Goal: Task Accomplishment & Management: Manage account settings

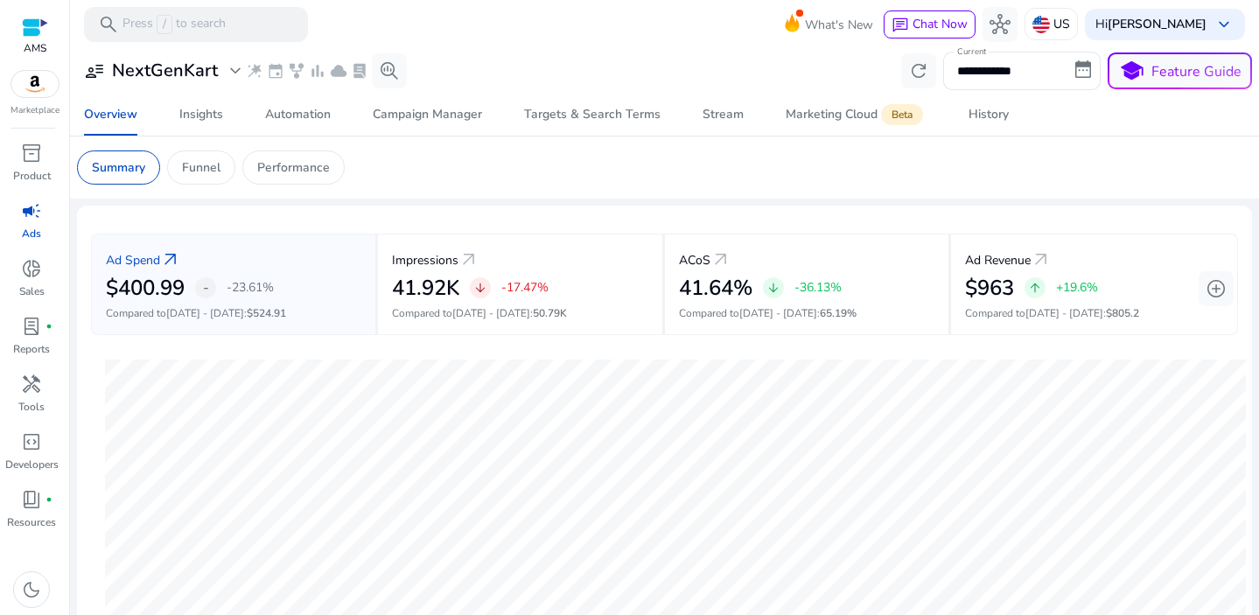
click at [30, 82] on img at bounding box center [34, 84] width 47 height 26
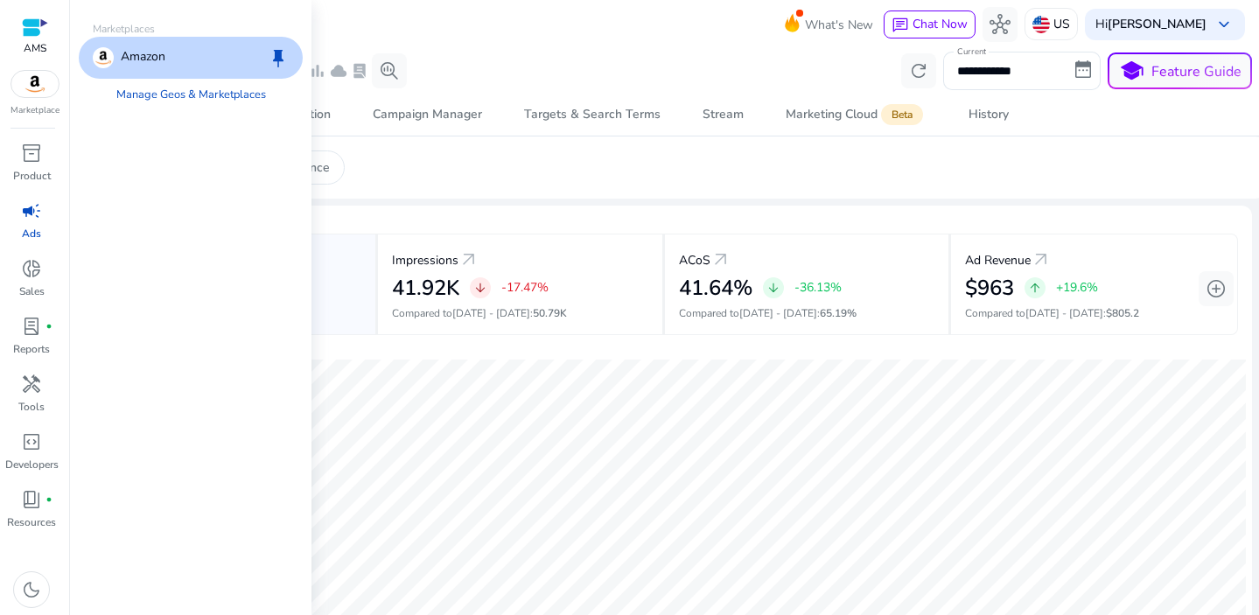
click at [166, 61] on div "Amazon keep" at bounding box center [191, 58] width 224 height 42
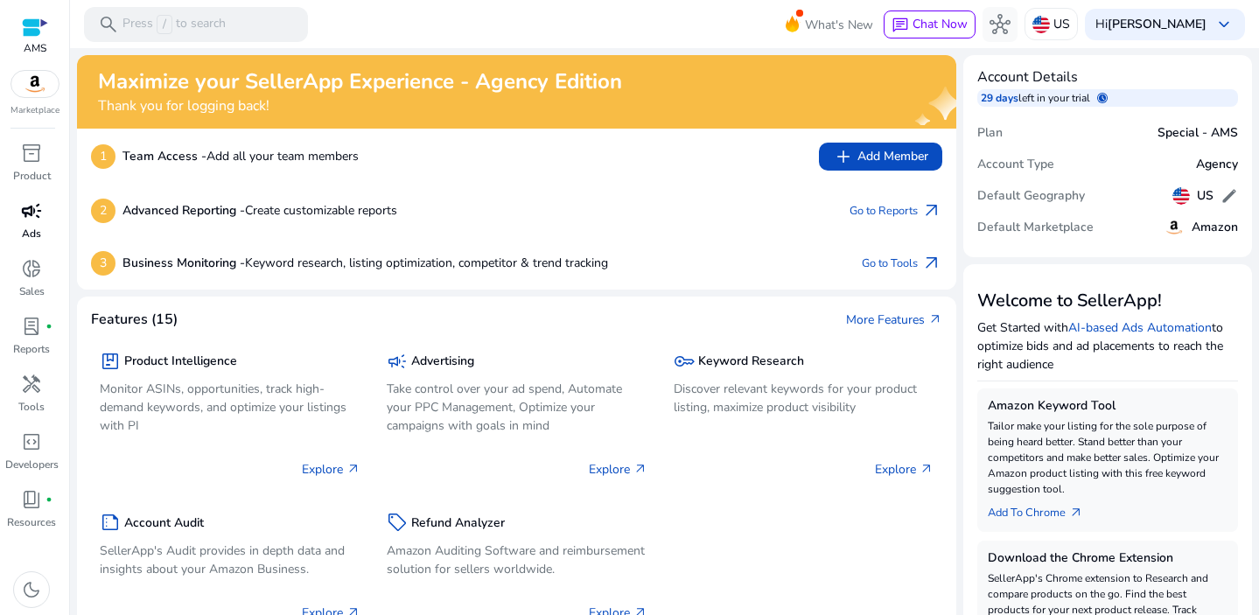
click at [23, 215] on span "campaign" at bounding box center [31, 210] width 21 height 21
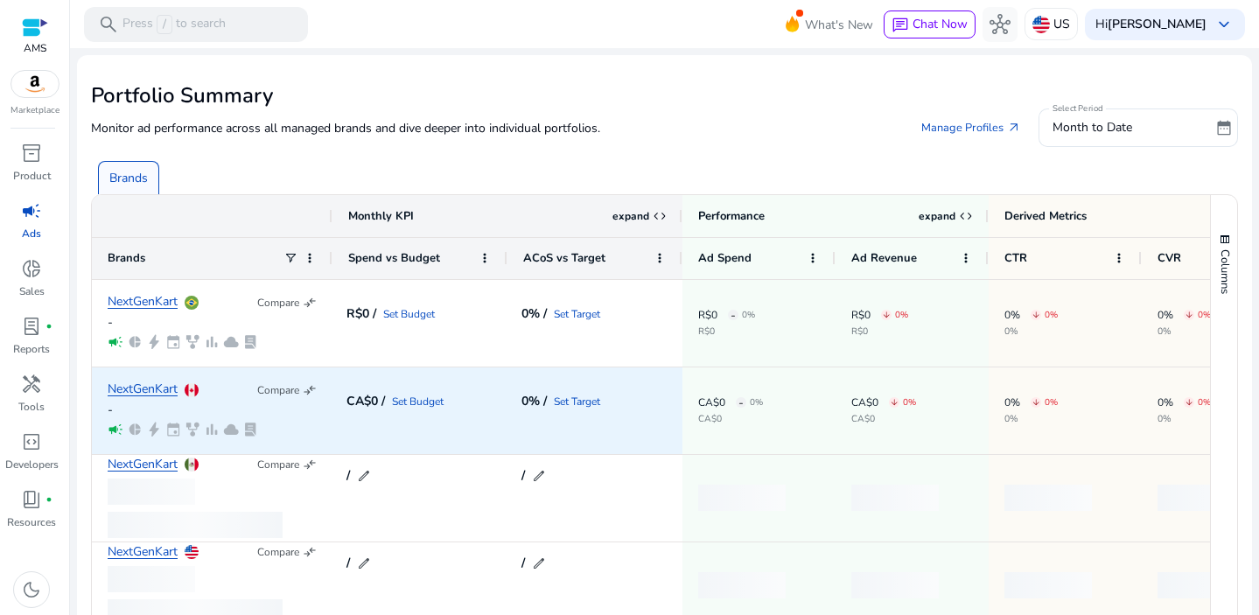
scroll to position [130, 0]
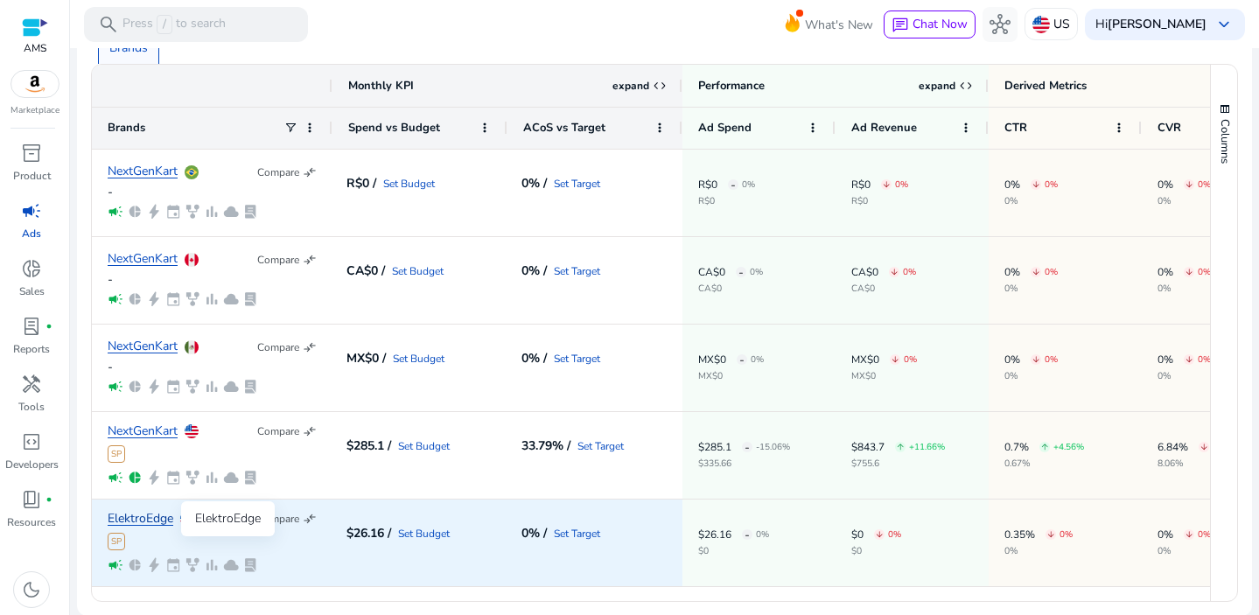
click at [142, 515] on link "ElektroEdge" at bounding box center [141, 519] width 66 height 13
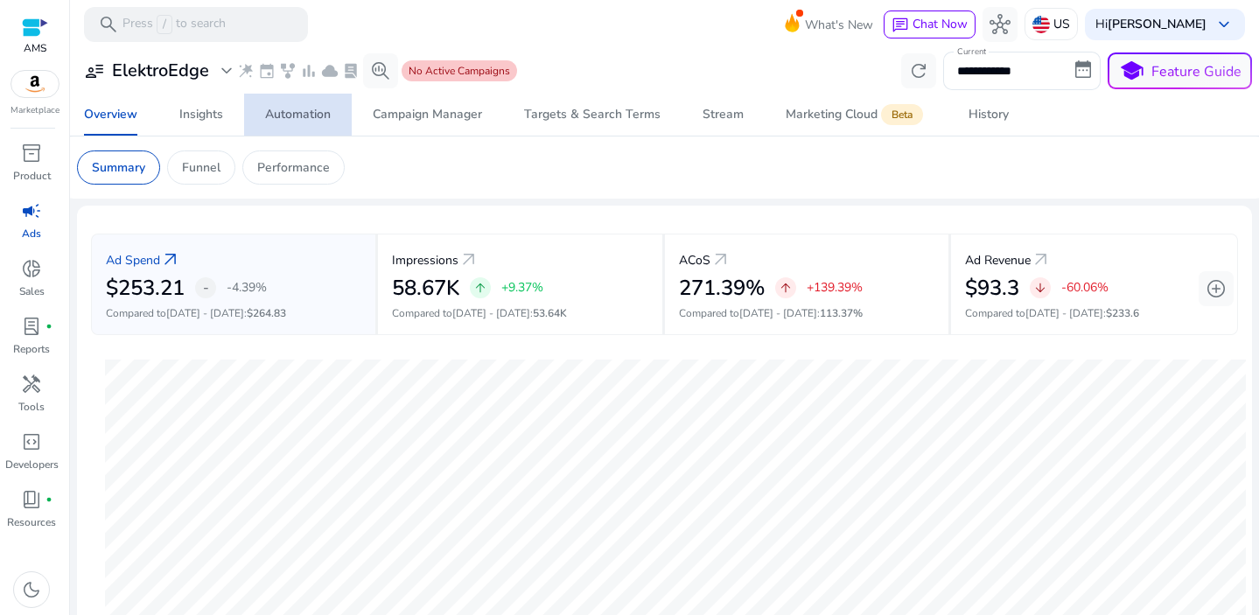
click at [290, 121] on div "Automation" at bounding box center [298, 115] width 66 height 12
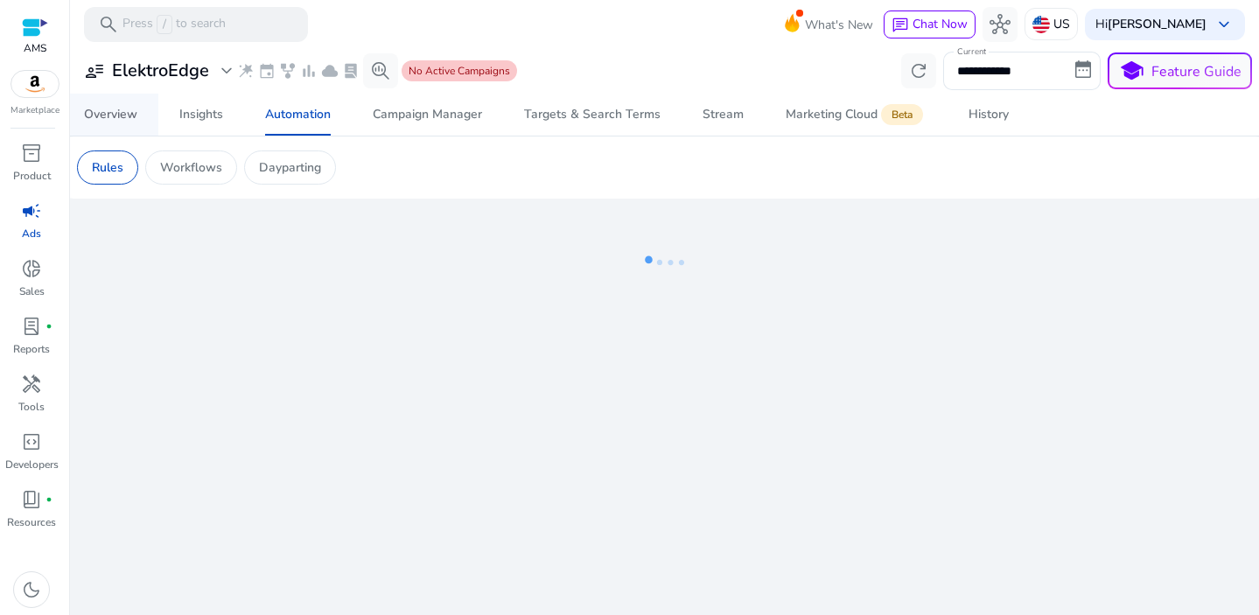
click at [102, 117] on div "Overview" at bounding box center [110, 115] width 53 height 12
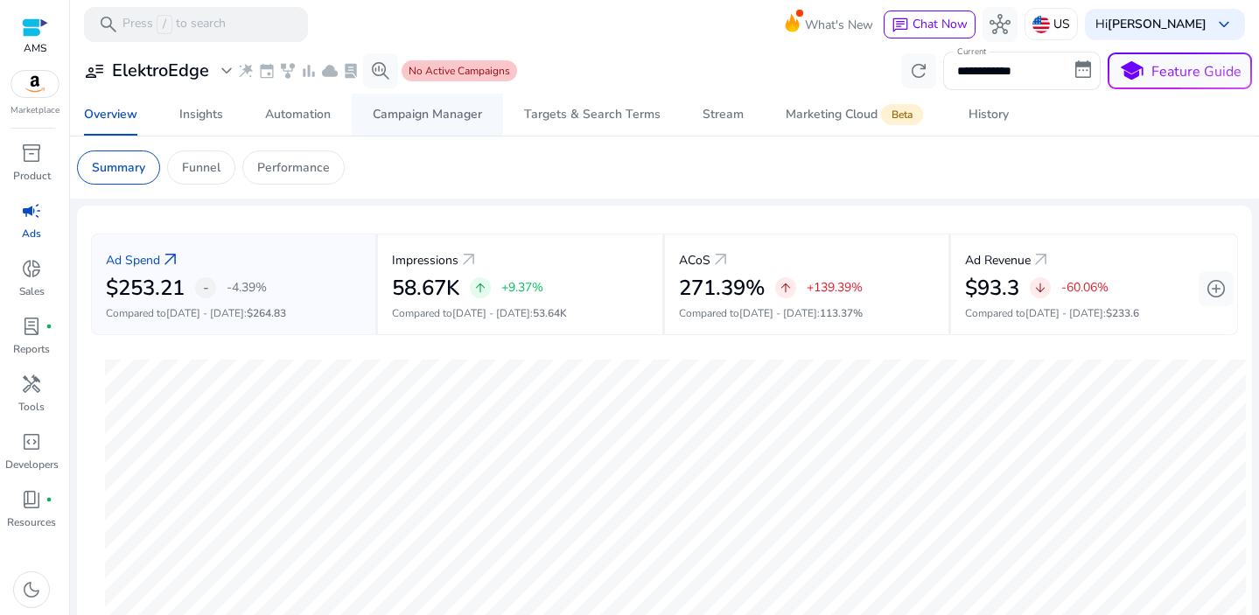
click at [395, 116] on div "Campaign Manager" at bounding box center [427, 115] width 109 height 12
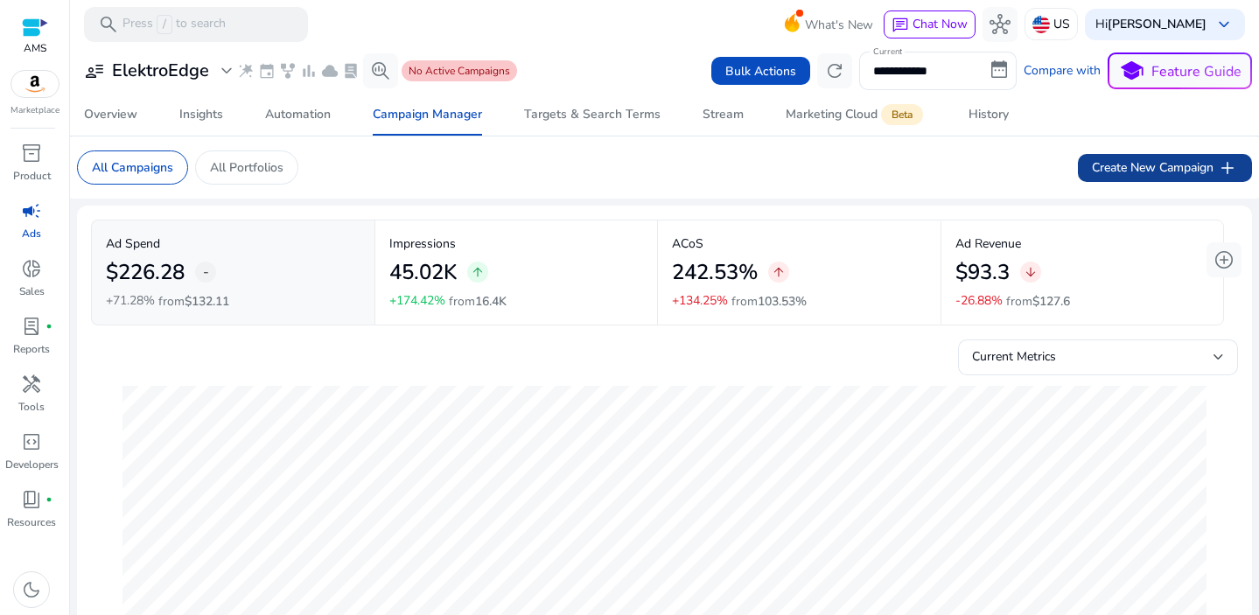
click at [1187, 167] on span "Create New Campaign add" at bounding box center [1165, 168] width 146 height 21
click at [225, 70] on span "expand_more" at bounding box center [226, 70] width 21 height 21
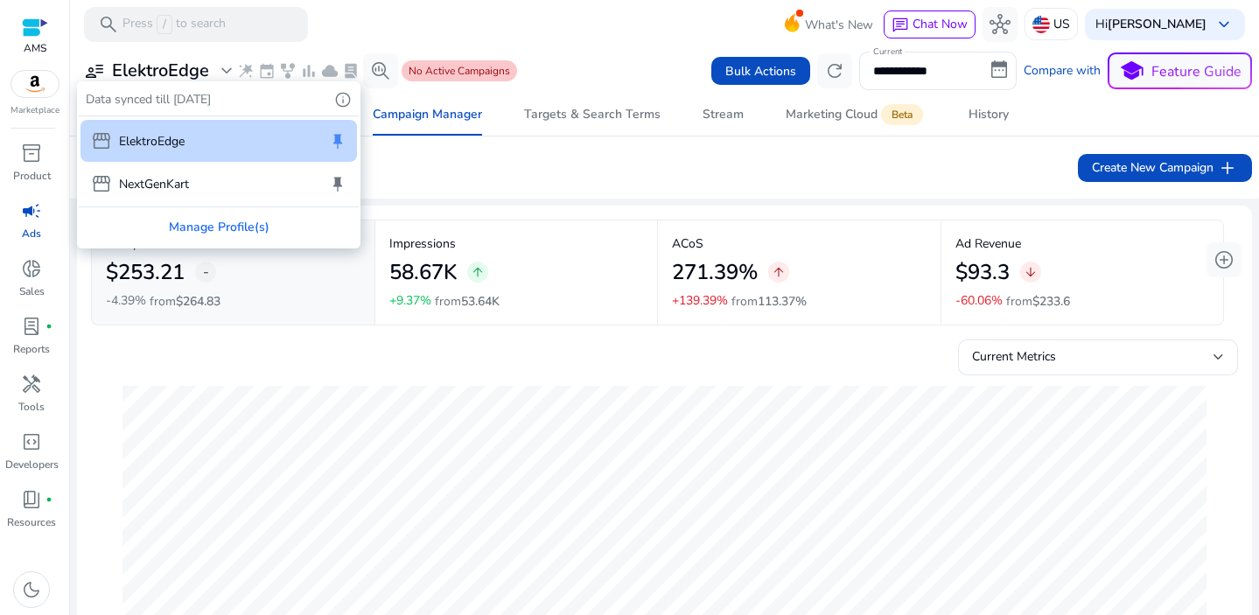
click at [584, 53] on div at bounding box center [629, 307] width 1259 height 615
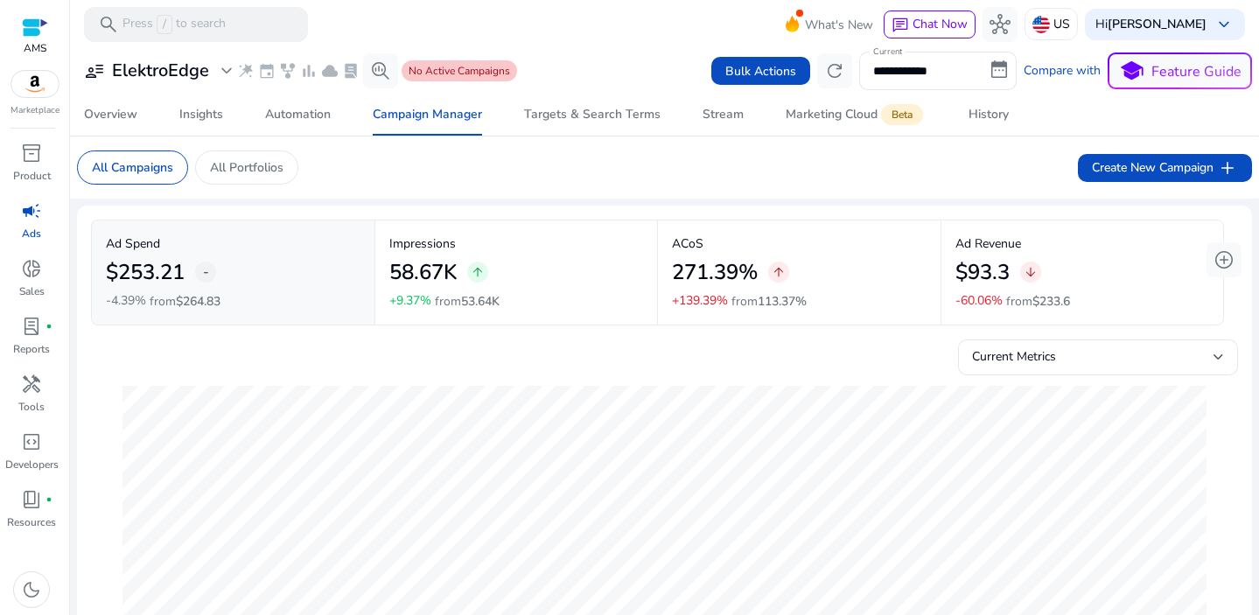
scroll to position [291, 0]
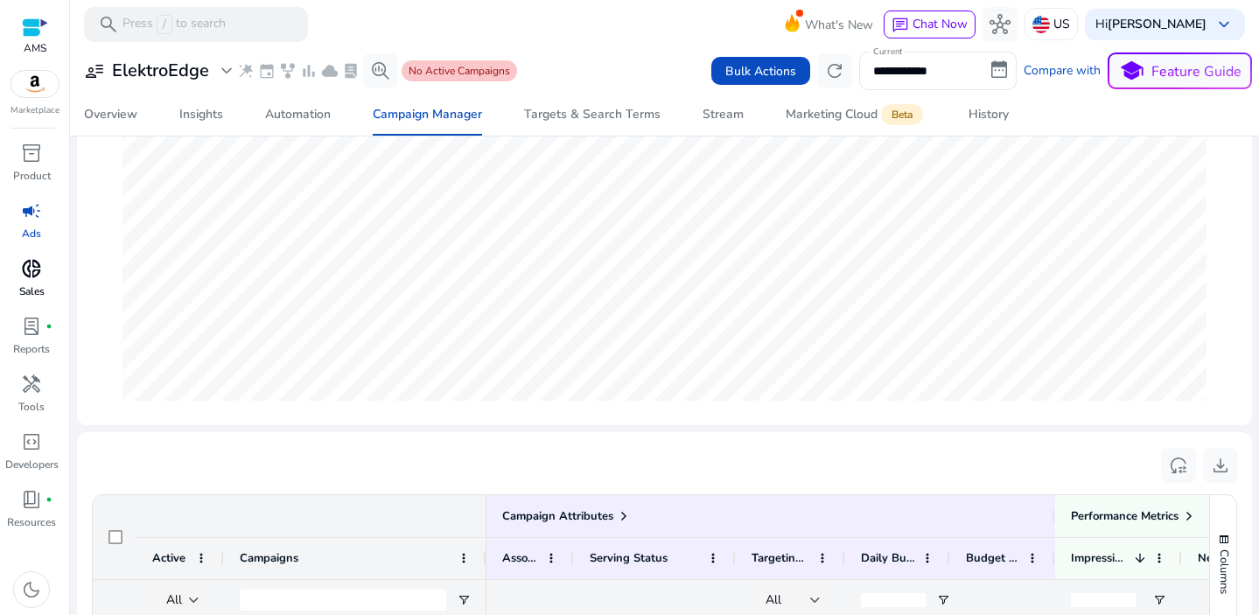
click at [34, 275] on span "donut_small" at bounding box center [31, 268] width 21 height 21
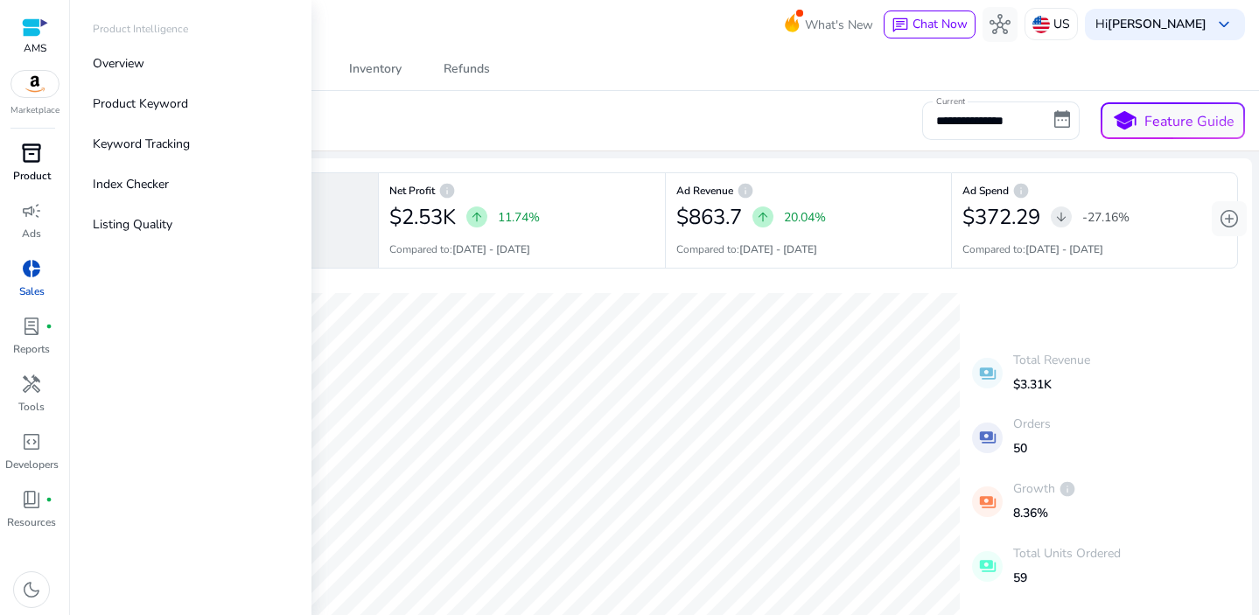
click at [25, 158] on span "inventory_2" at bounding box center [31, 153] width 21 height 21
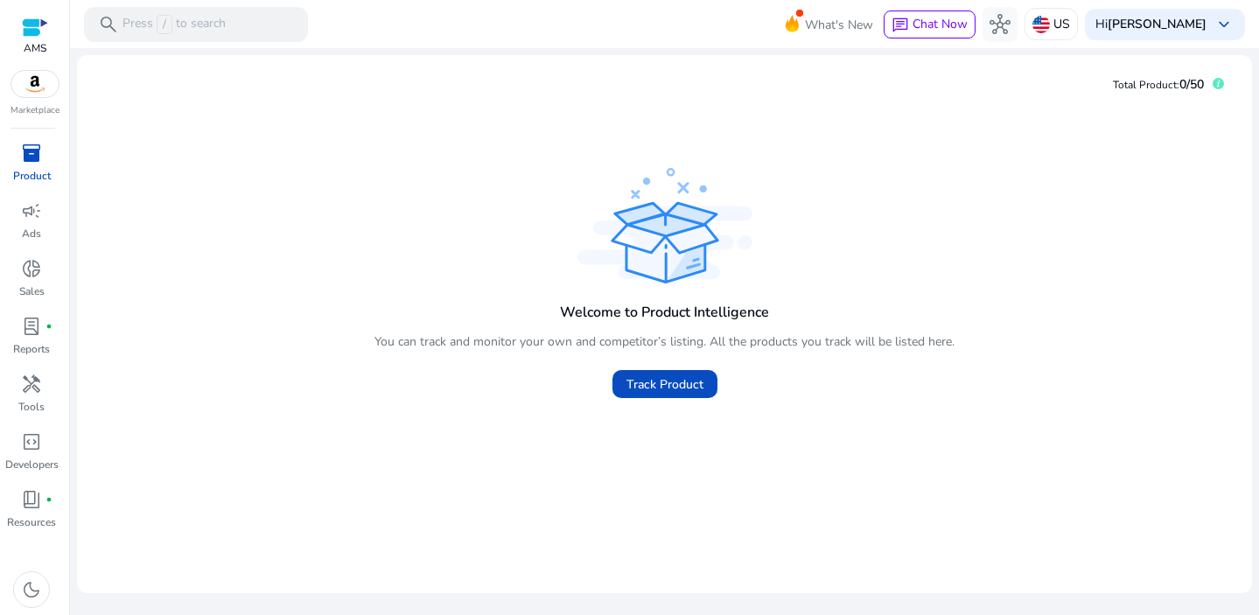
click at [36, 88] on img at bounding box center [34, 84] width 47 height 26
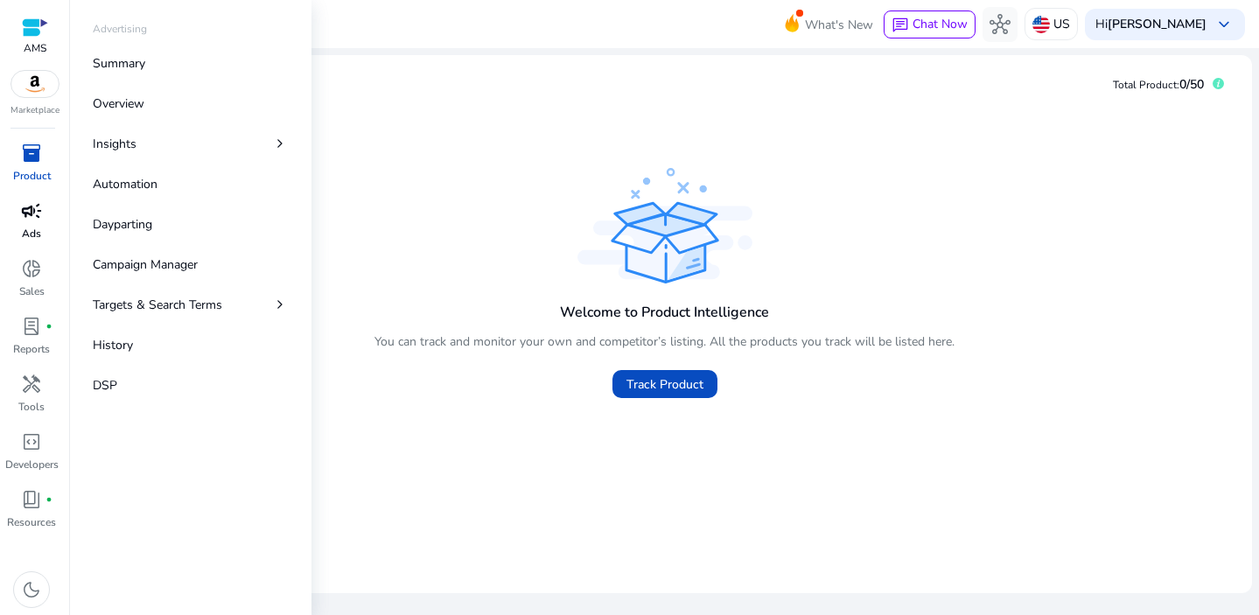
click at [30, 221] on span "campaign" at bounding box center [31, 210] width 21 height 21
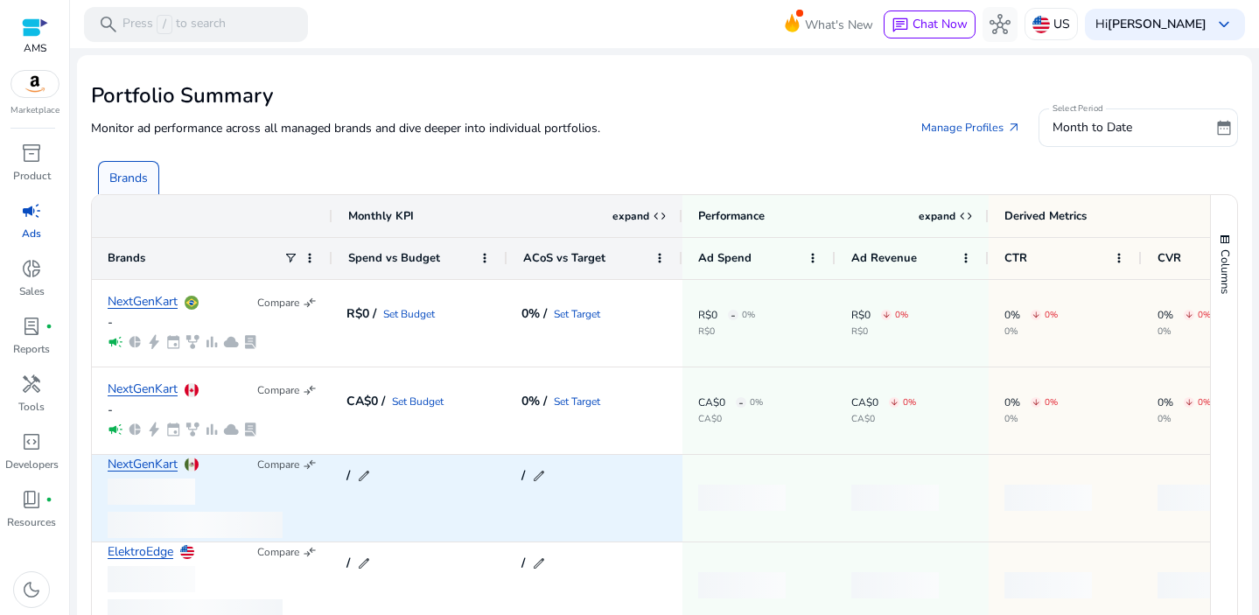
scroll to position [130, 0]
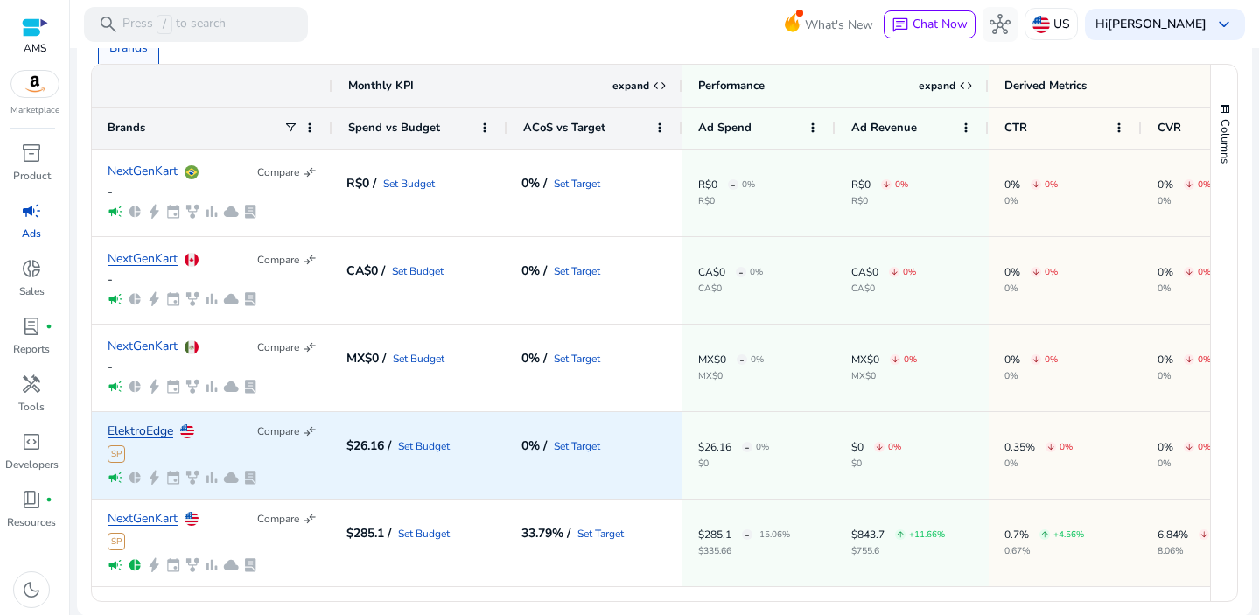
click at [151, 431] on link "ElektroEdge" at bounding box center [141, 431] width 66 height 13
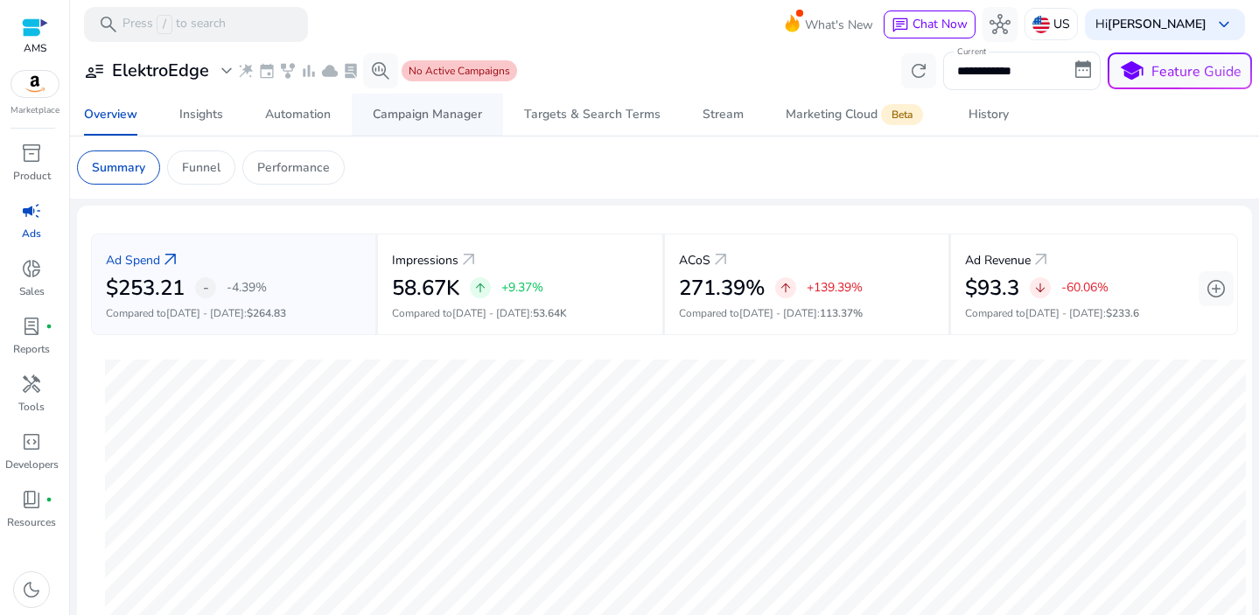
click at [419, 120] on div "Campaign Manager" at bounding box center [427, 115] width 109 height 12
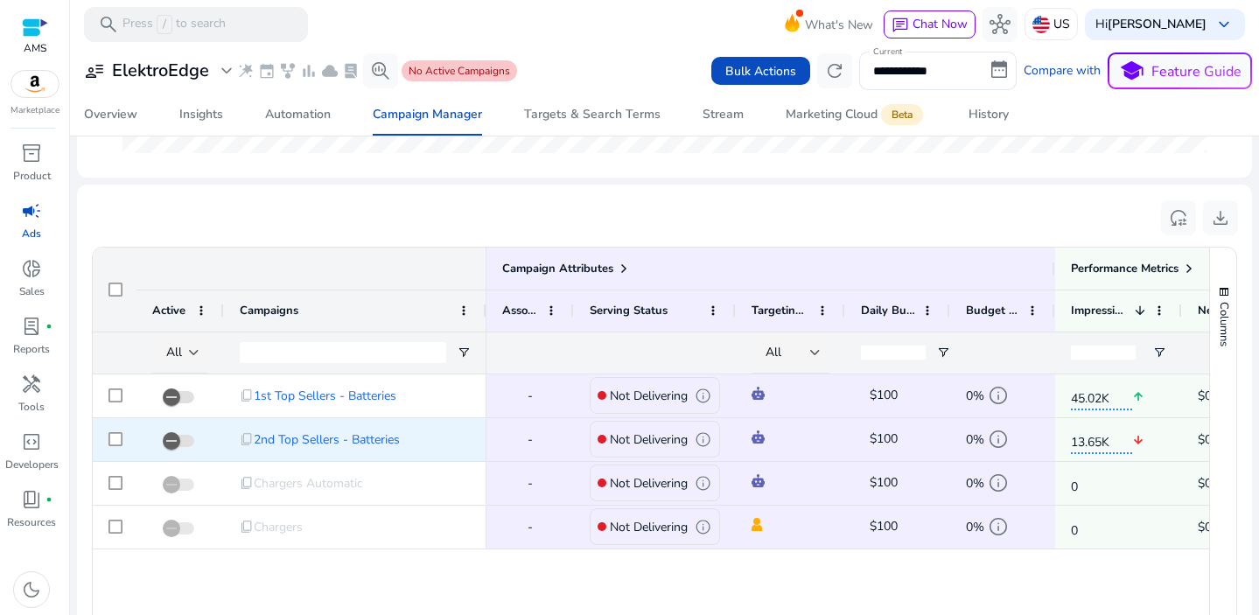
scroll to position [536, 0]
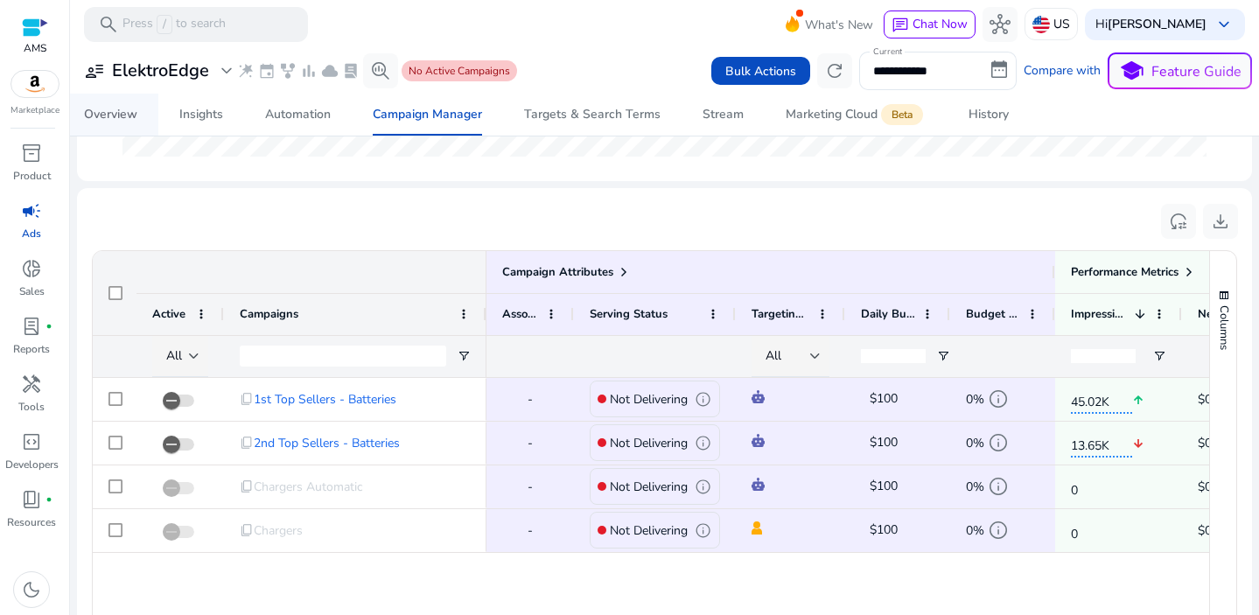
click at [85, 112] on div "Overview" at bounding box center [110, 115] width 53 height 12
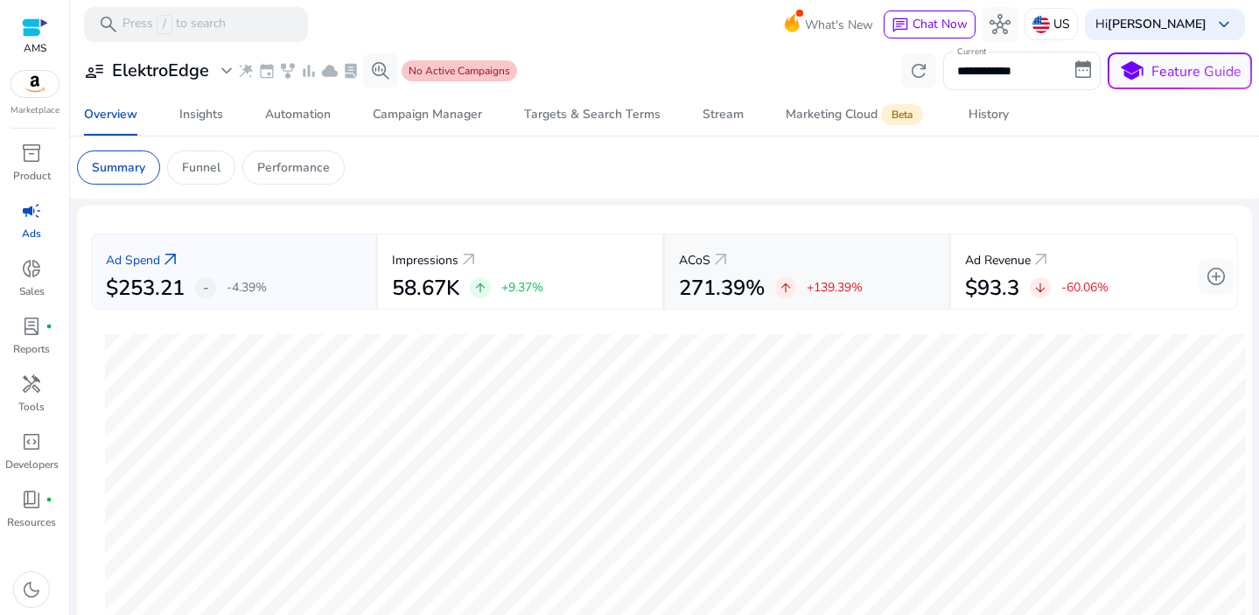
scroll to position [564, 0]
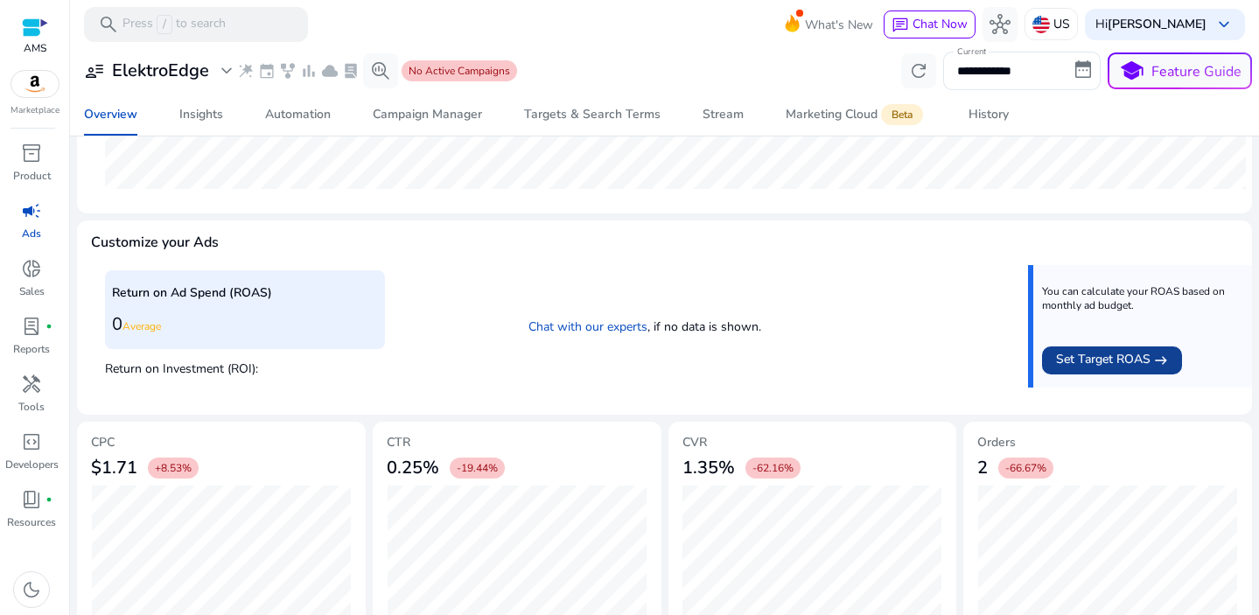
click at [1103, 359] on span "Set Target ROAS" at bounding box center [1103, 360] width 95 height 21
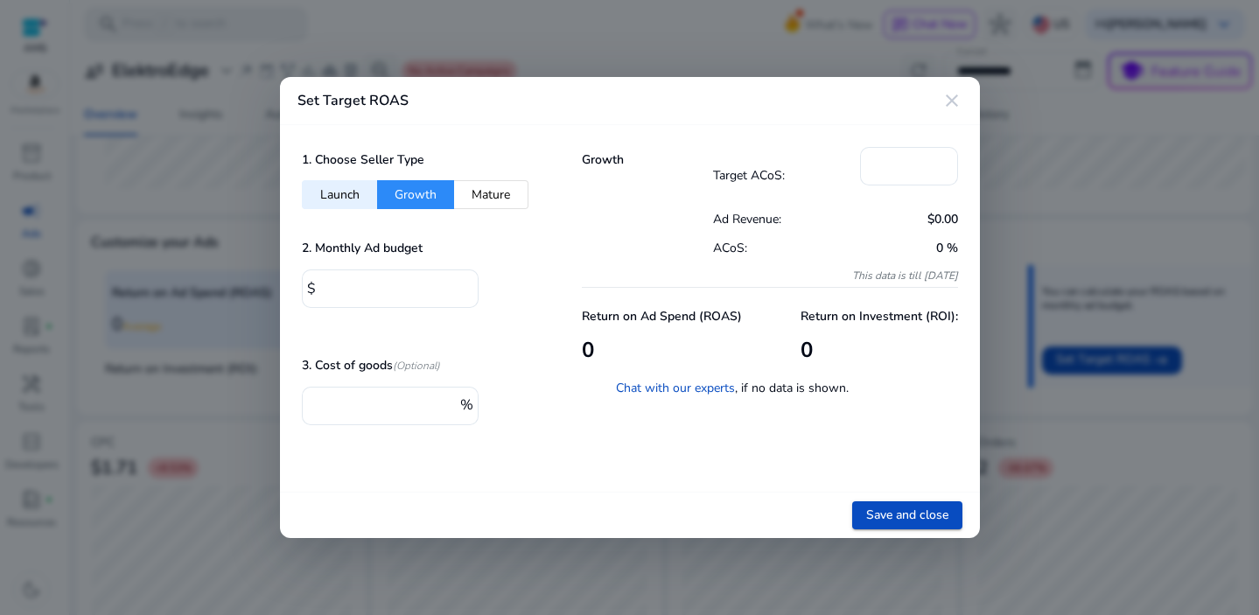
click at [352, 194] on button "Launch" at bounding box center [339, 194] width 75 height 29
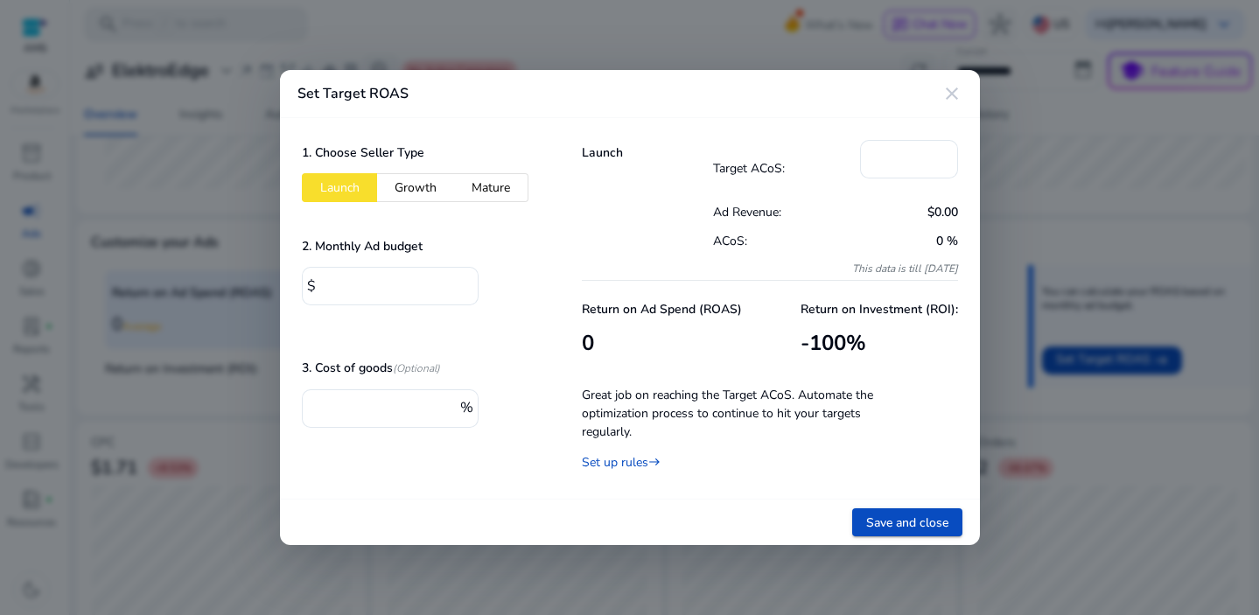
click at [417, 197] on button "Growth" at bounding box center [415, 187] width 77 height 29
type input "*"
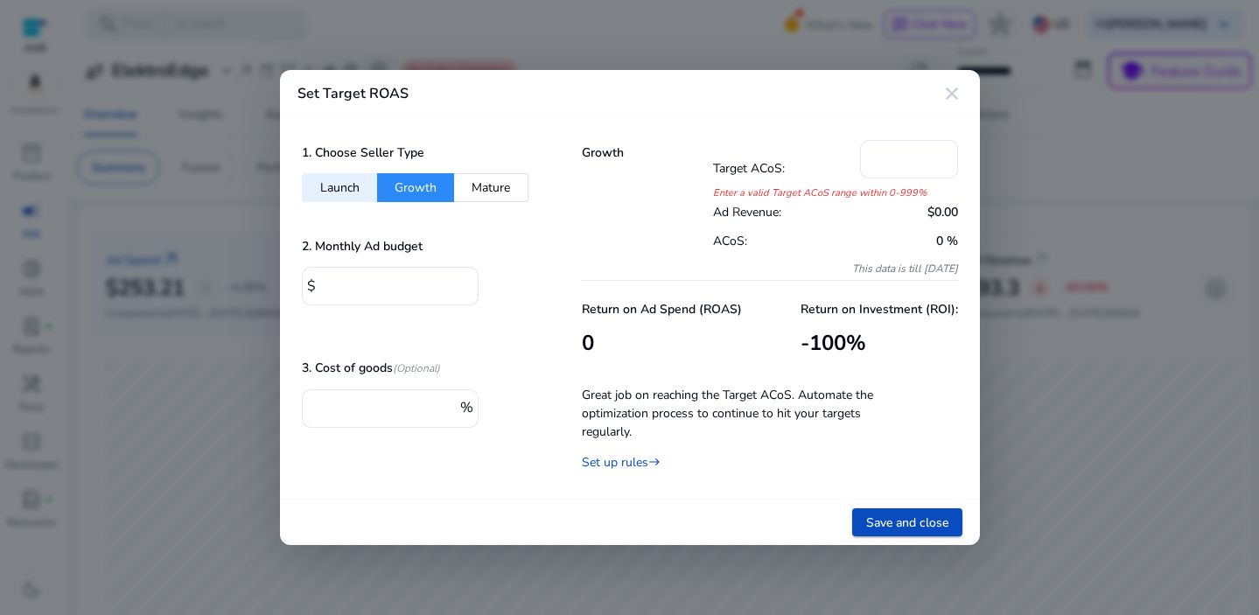
scroll to position [564, 0]
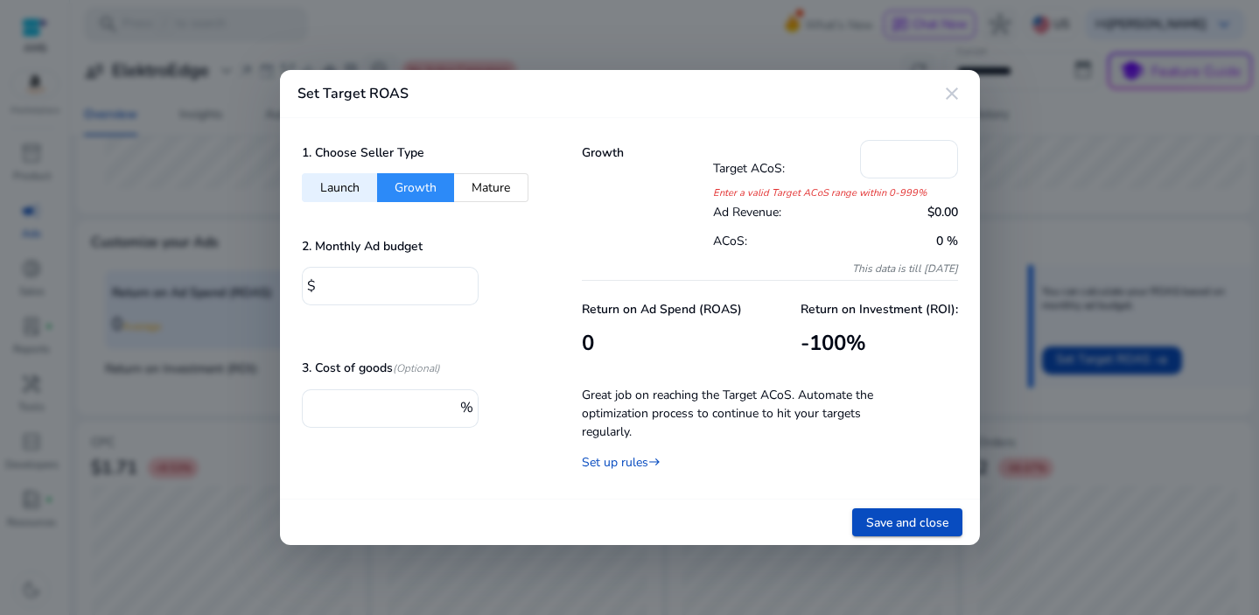
click at [347, 190] on button "Launch" at bounding box center [339, 187] width 75 height 29
type input "***"
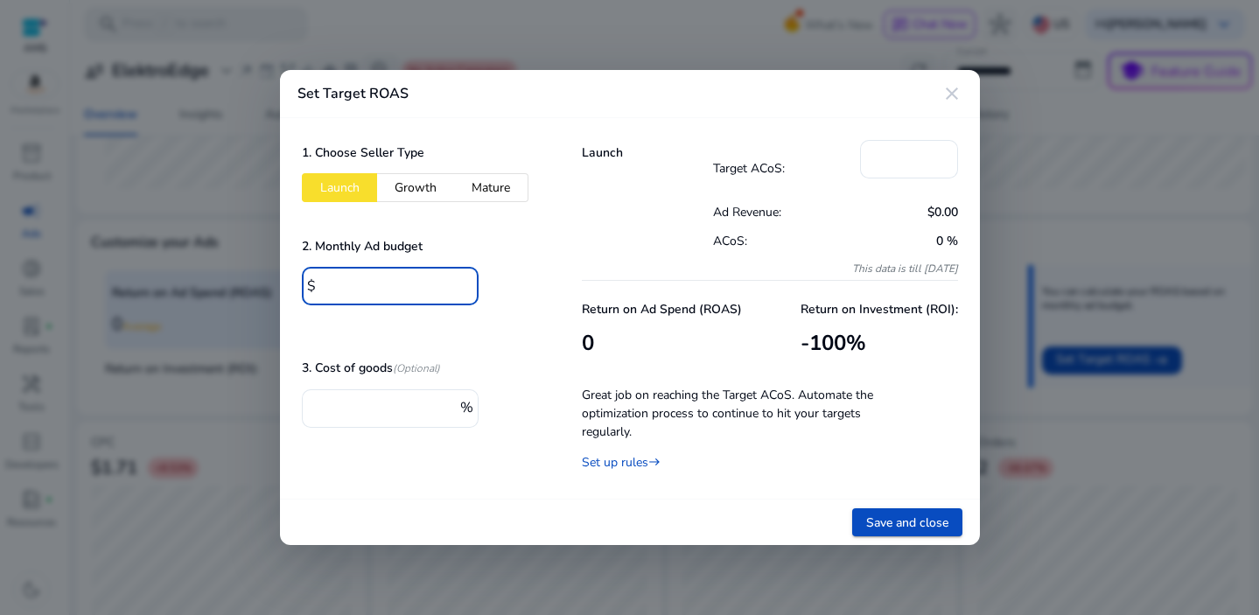
click at [322, 285] on input "*" at bounding box center [393, 284] width 144 height 19
type input "****"
click at [506, 479] on div "1. Choose Seller Type Launch Growth Mature 2. Monthly Ad budget $ **** 3. Cost …" at bounding box center [420, 309] width 280 height 382
click at [415, 193] on button "Growth" at bounding box center [415, 187] width 77 height 29
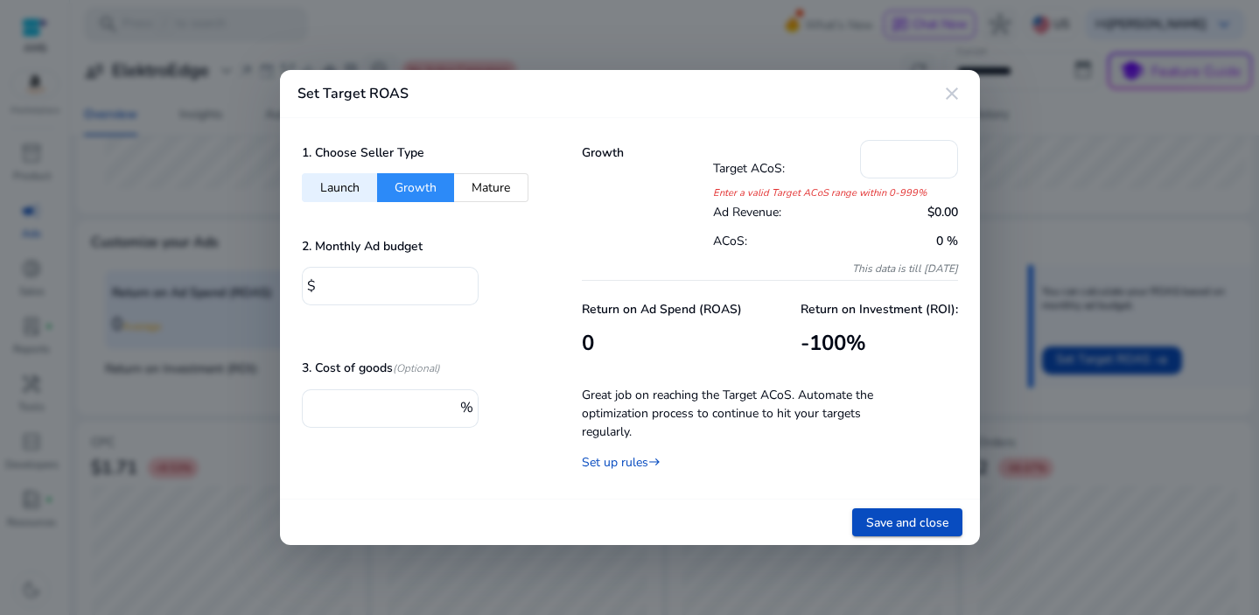
click at [345, 192] on button "Launch" at bounding box center [339, 187] width 75 height 29
type input "***"
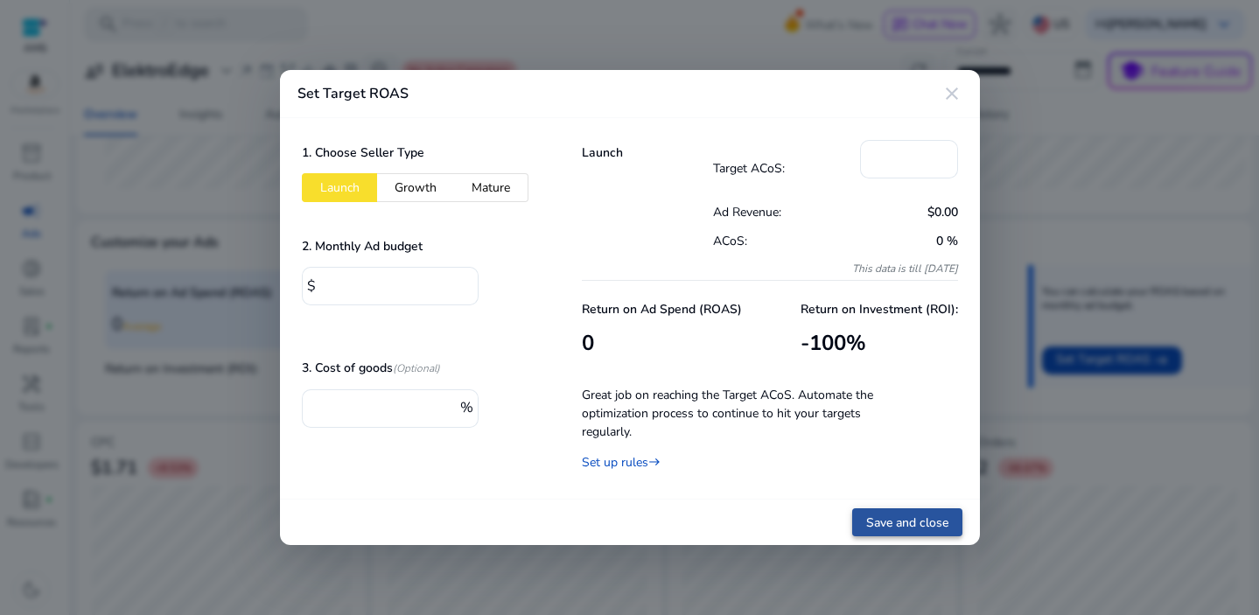
click at [919, 520] on span "Save and close" at bounding box center [907, 523] width 82 height 18
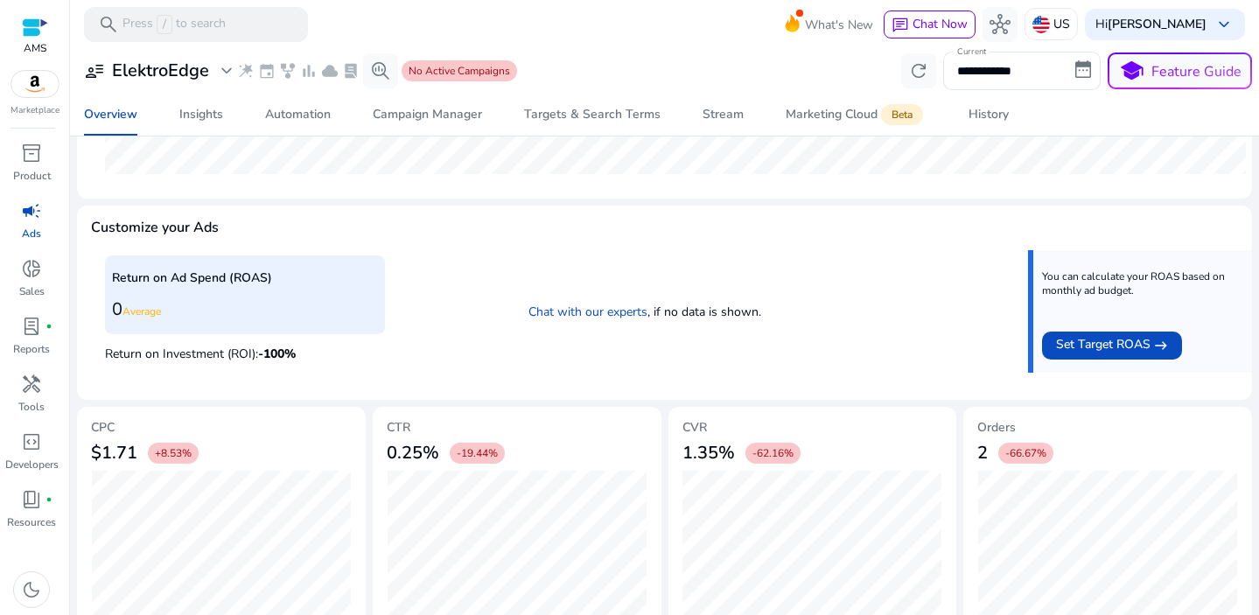
scroll to position [608, 0]
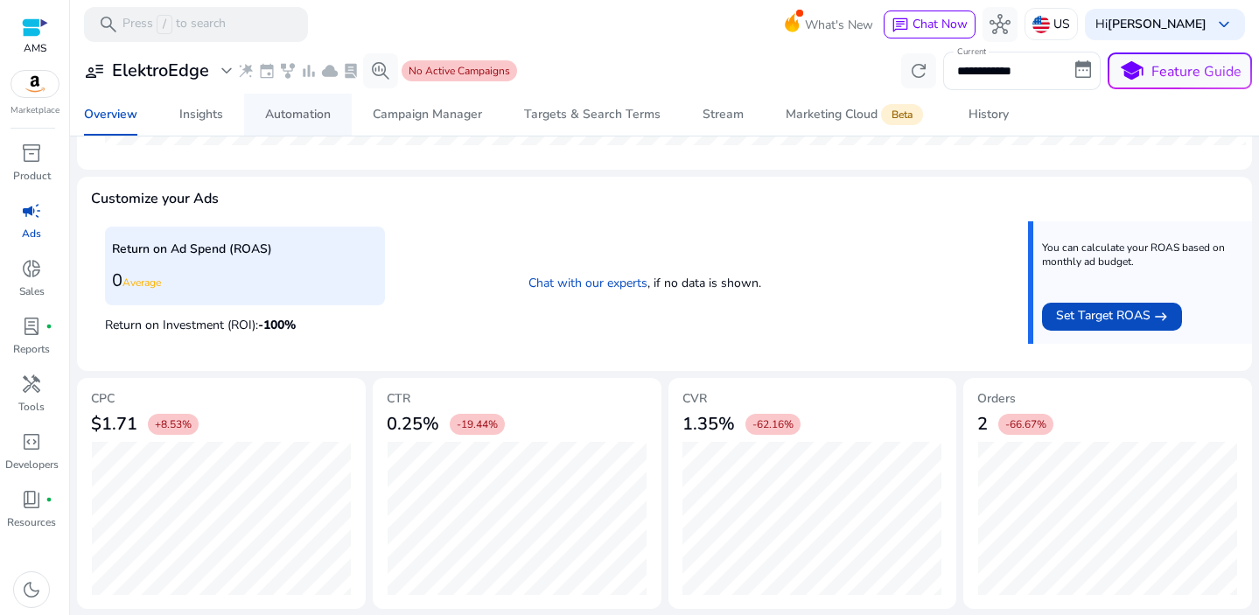
click at [308, 118] on div "Automation" at bounding box center [298, 115] width 66 height 12
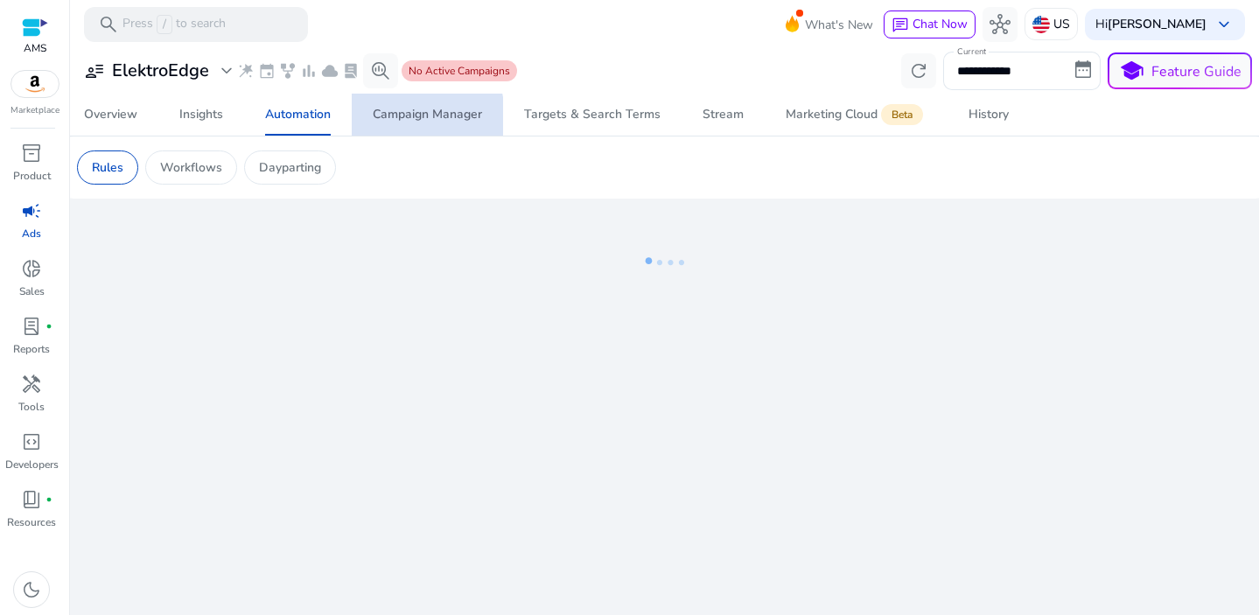
click at [420, 118] on div "Campaign Manager" at bounding box center [427, 115] width 109 height 12
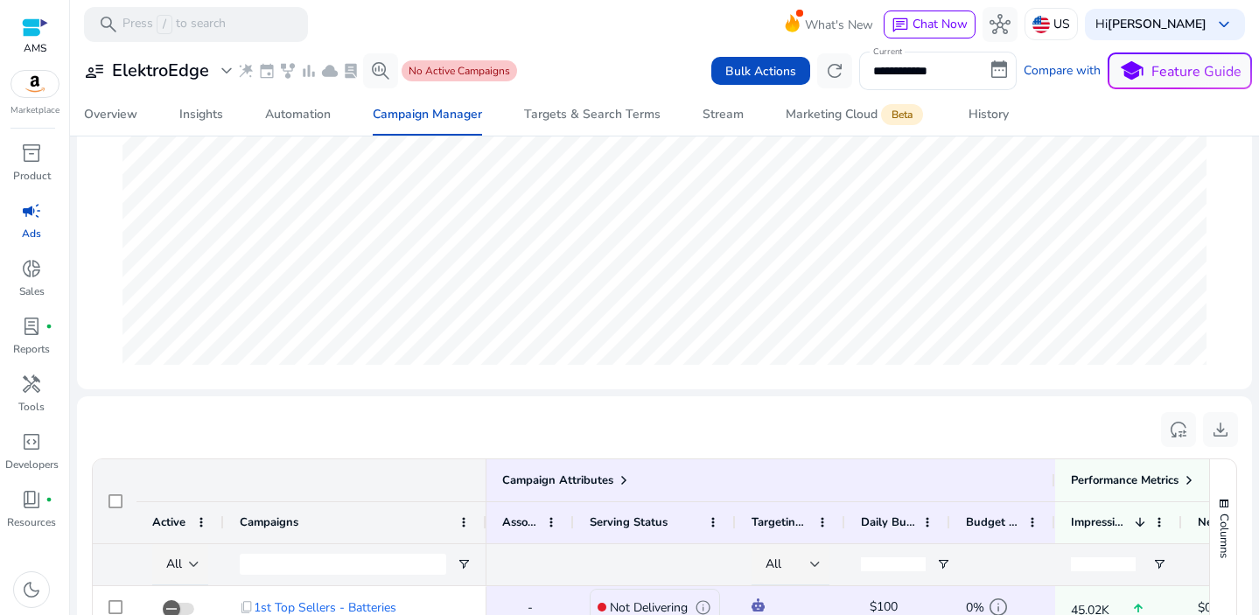
scroll to position [468, 0]
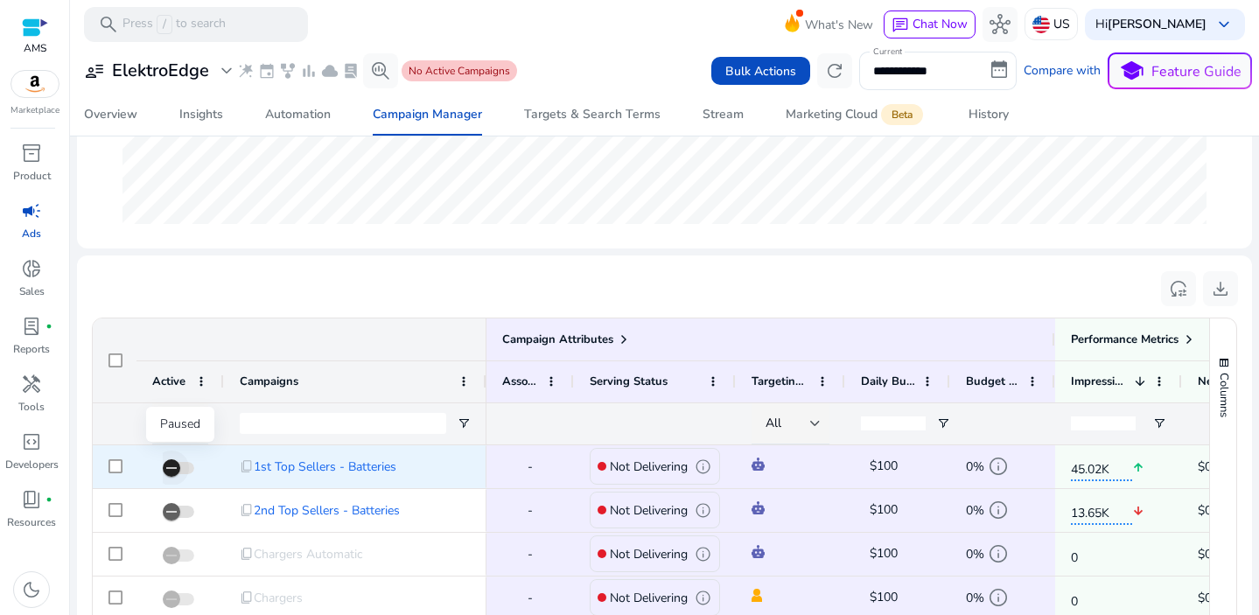
click at [188, 469] on span "button" at bounding box center [171, 468] width 35 height 35
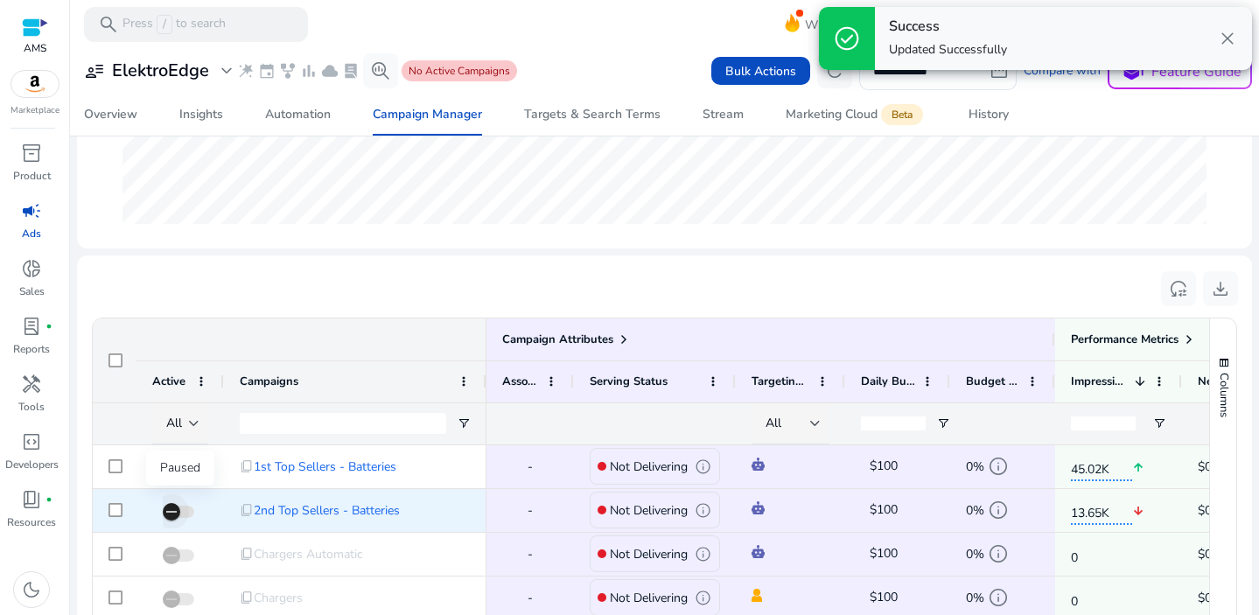
click at [191, 512] on span "button" at bounding box center [179, 512] width 32 height 12
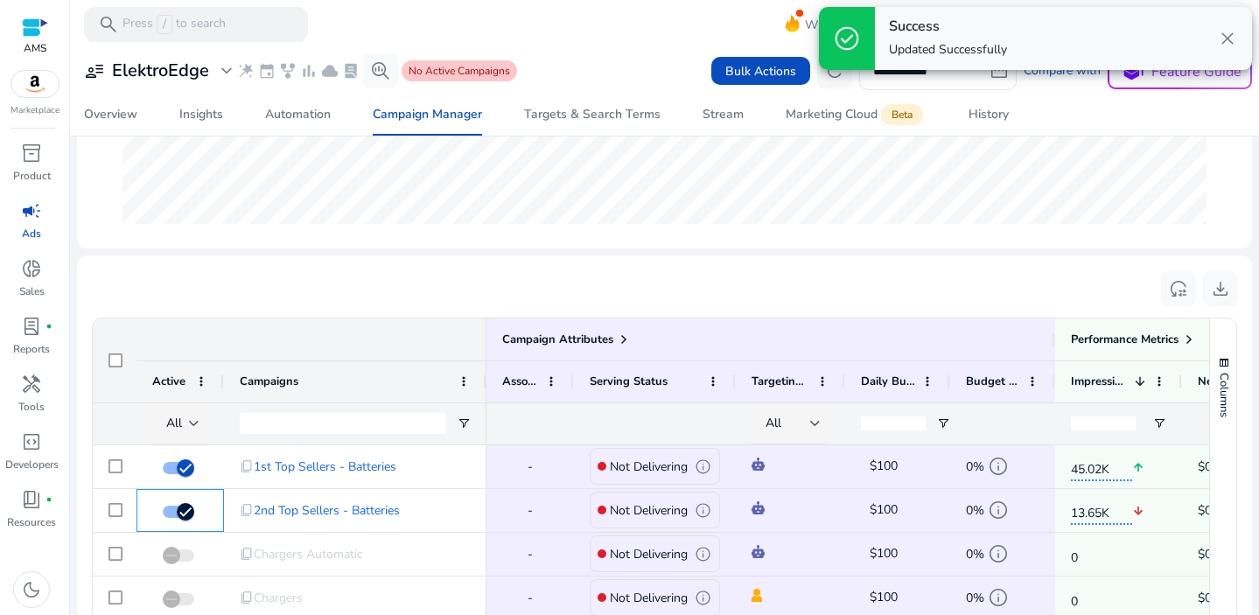
scroll to position [587, 0]
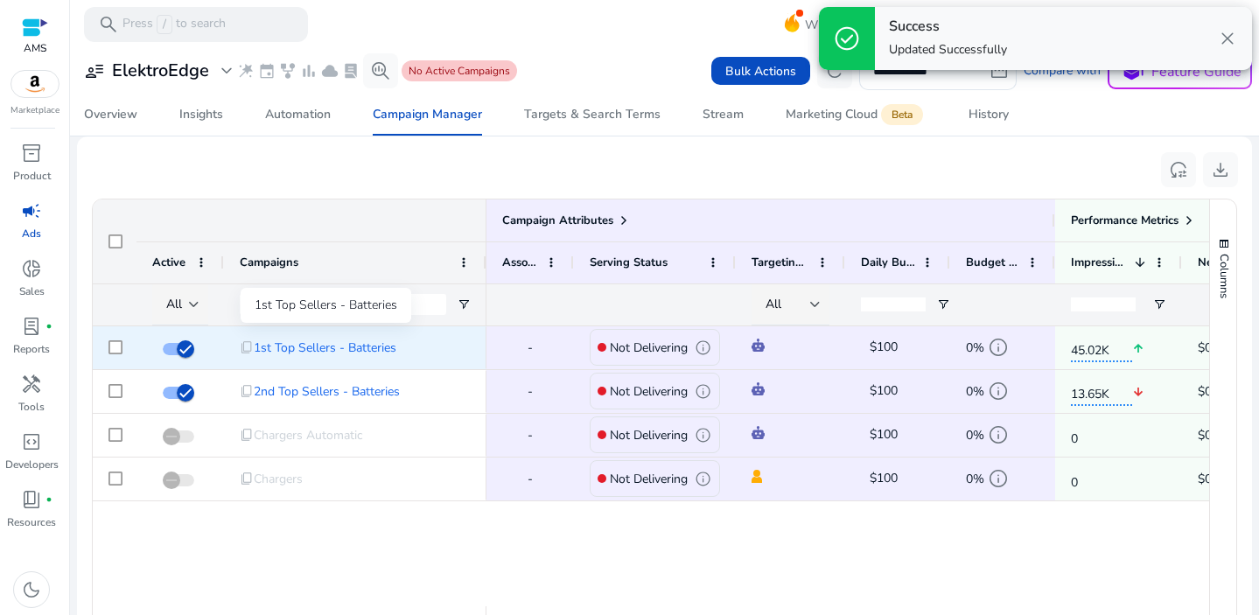
click at [338, 351] on span "1st Top Sellers - Batteries" at bounding box center [325, 348] width 143 height 36
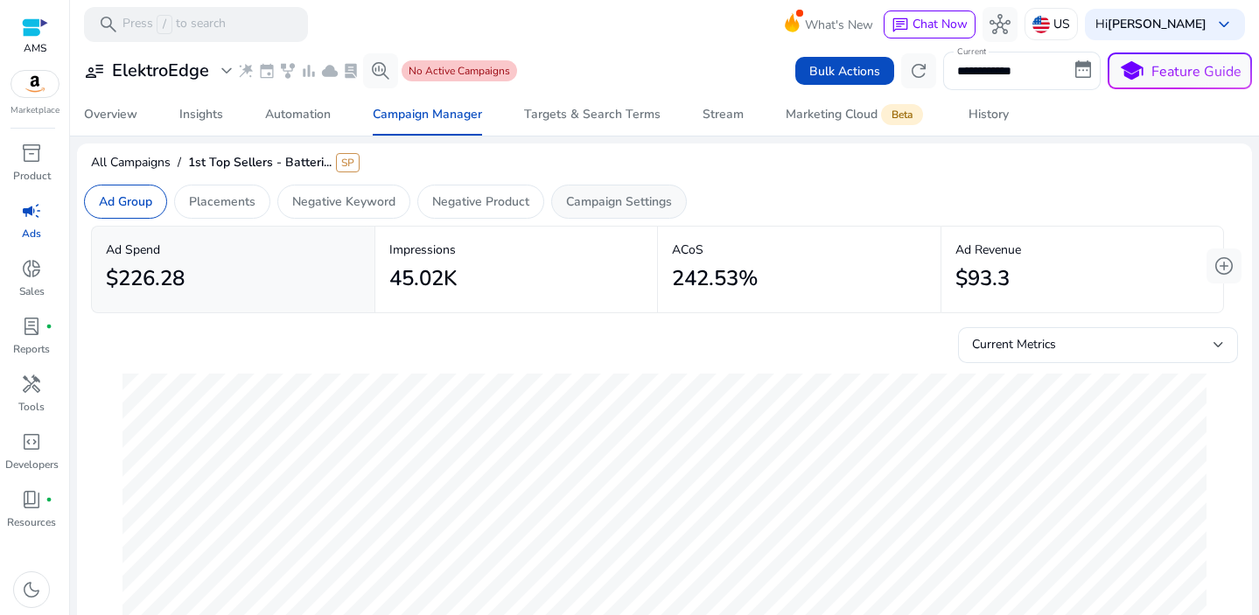
click at [652, 210] on p "Campaign Settings" at bounding box center [619, 202] width 106 height 18
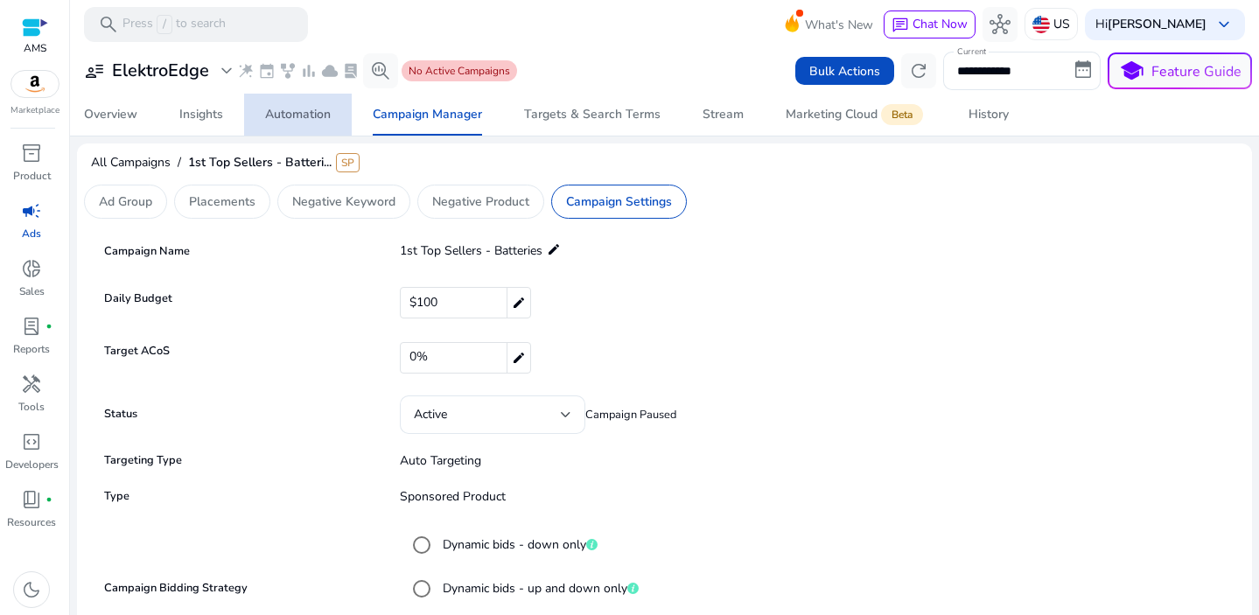
click at [276, 116] on div "Automation" at bounding box center [298, 115] width 66 height 12
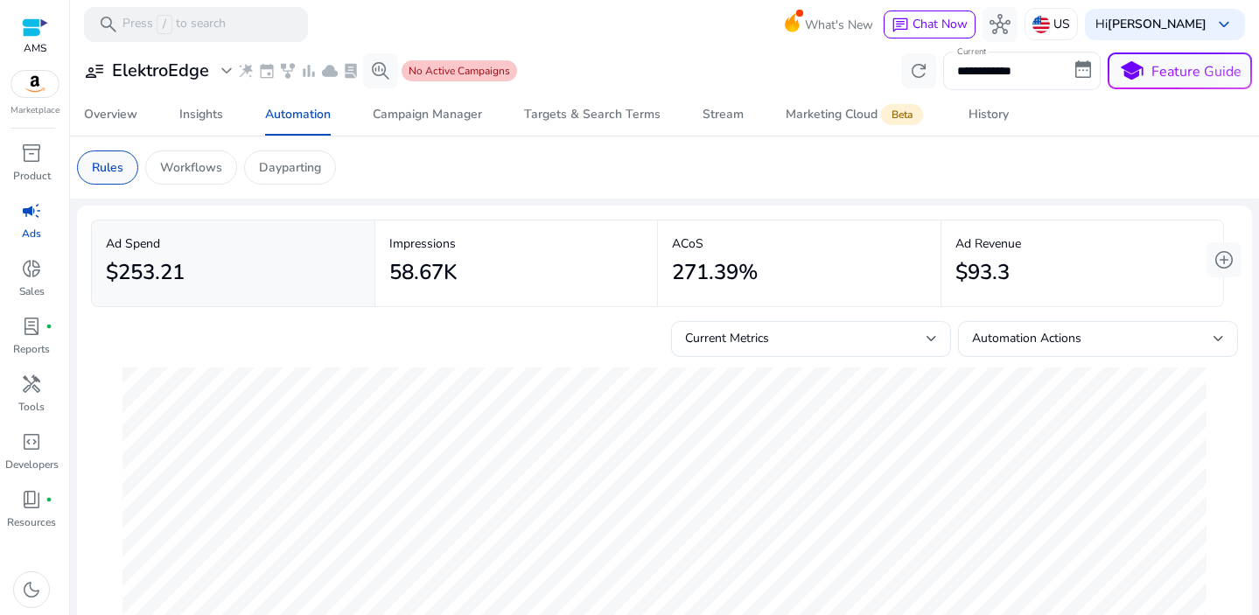
click at [111, 168] on p "Rules" at bounding box center [108, 167] width 32 height 18
click at [203, 169] on p "Workflows" at bounding box center [191, 167] width 62 height 18
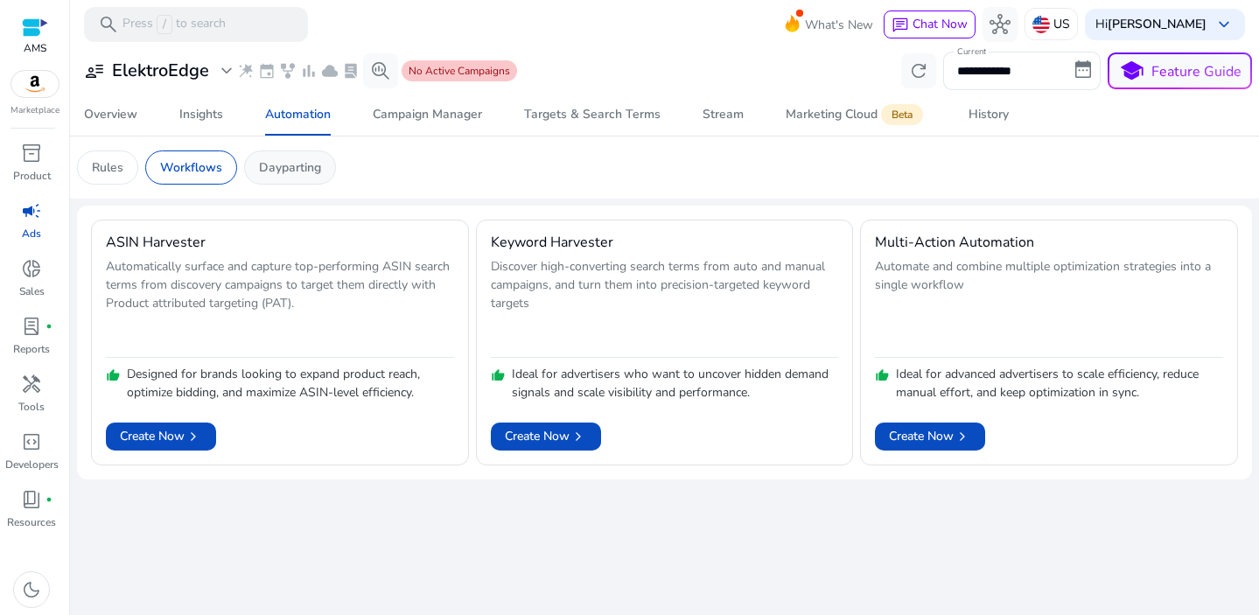
click at [295, 166] on p "Dayparting" at bounding box center [290, 167] width 62 height 18
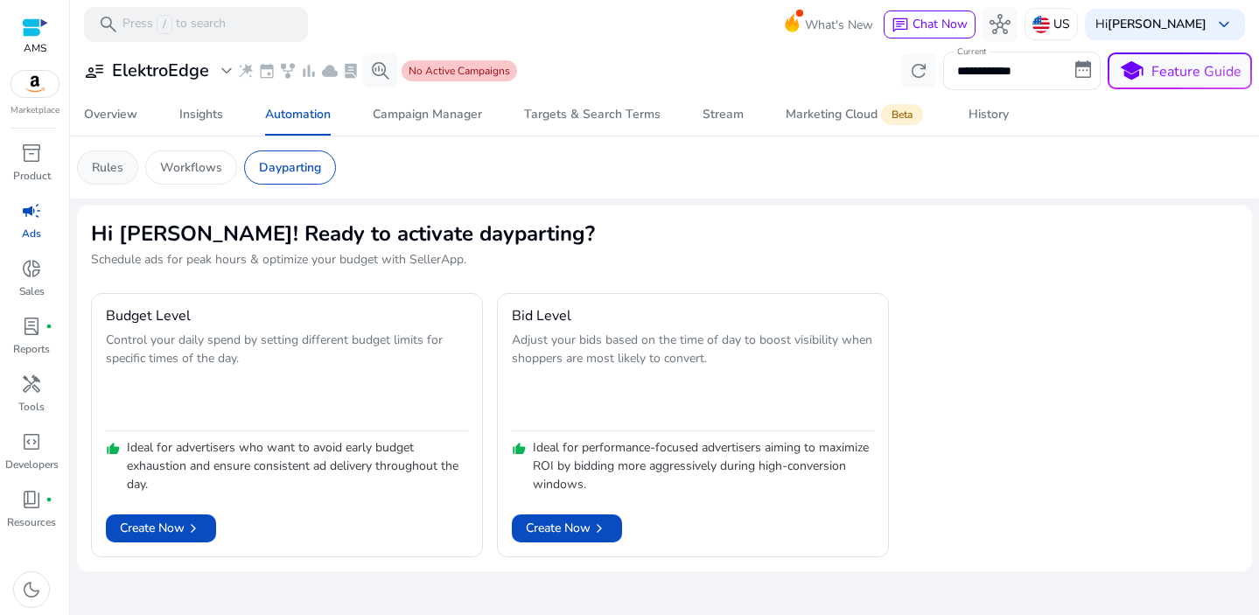
click at [104, 166] on p "Rules" at bounding box center [108, 167] width 32 height 18
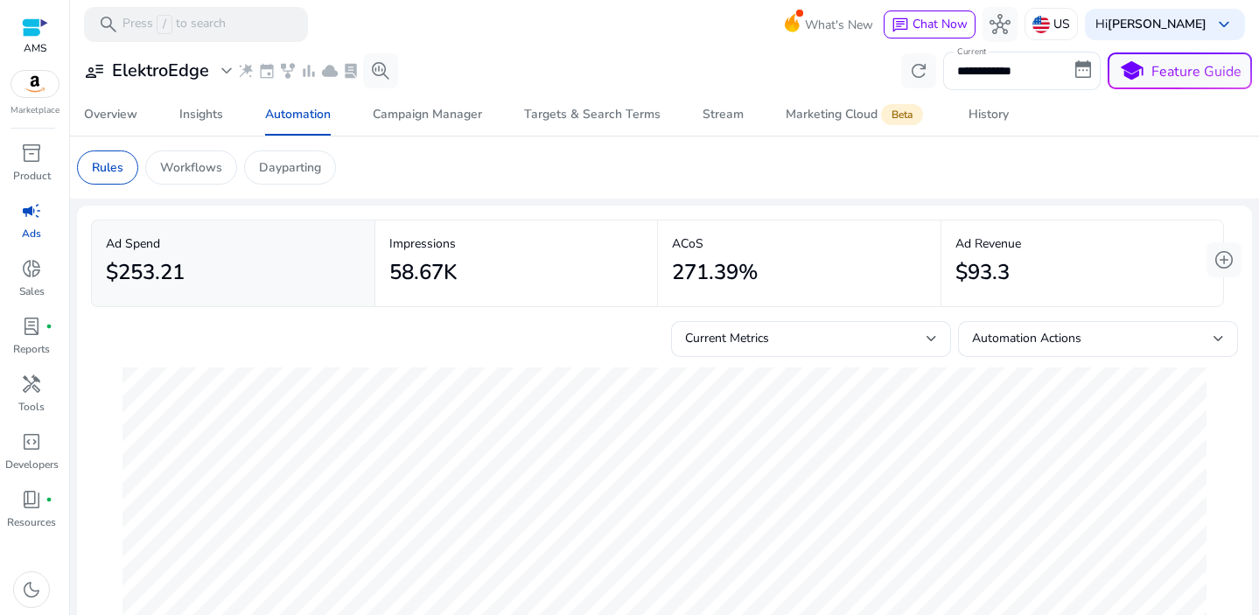
scroll to position [83, 0]
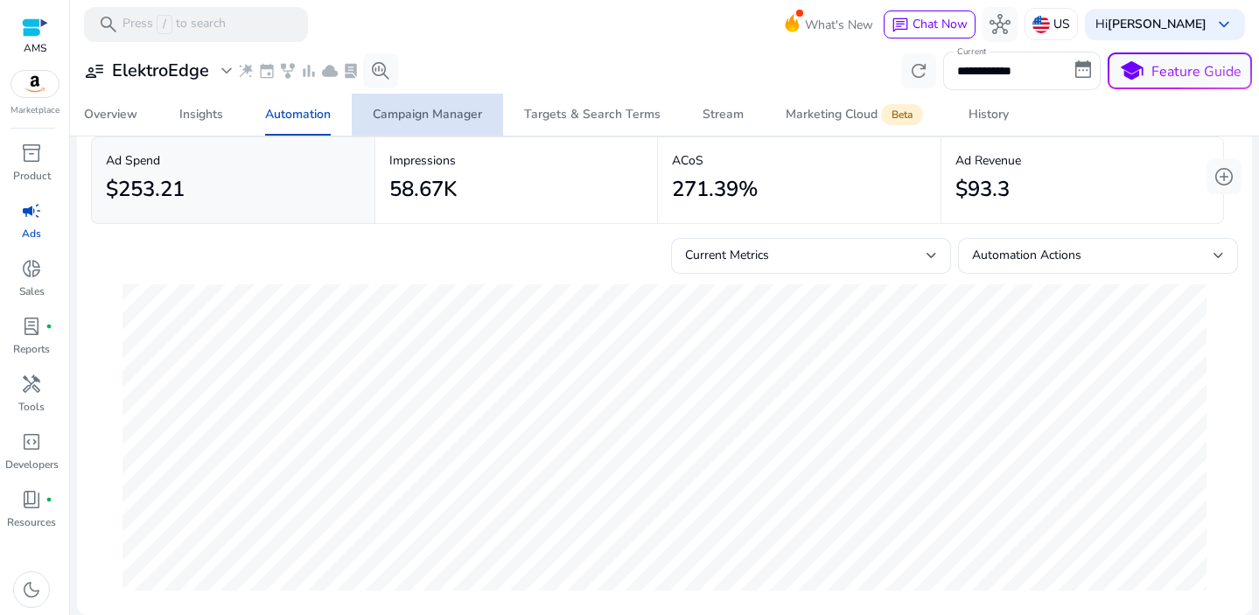
click at [441, 113] on div "Campaign Manager" at bounding box center [427, 115] width 109 height 12
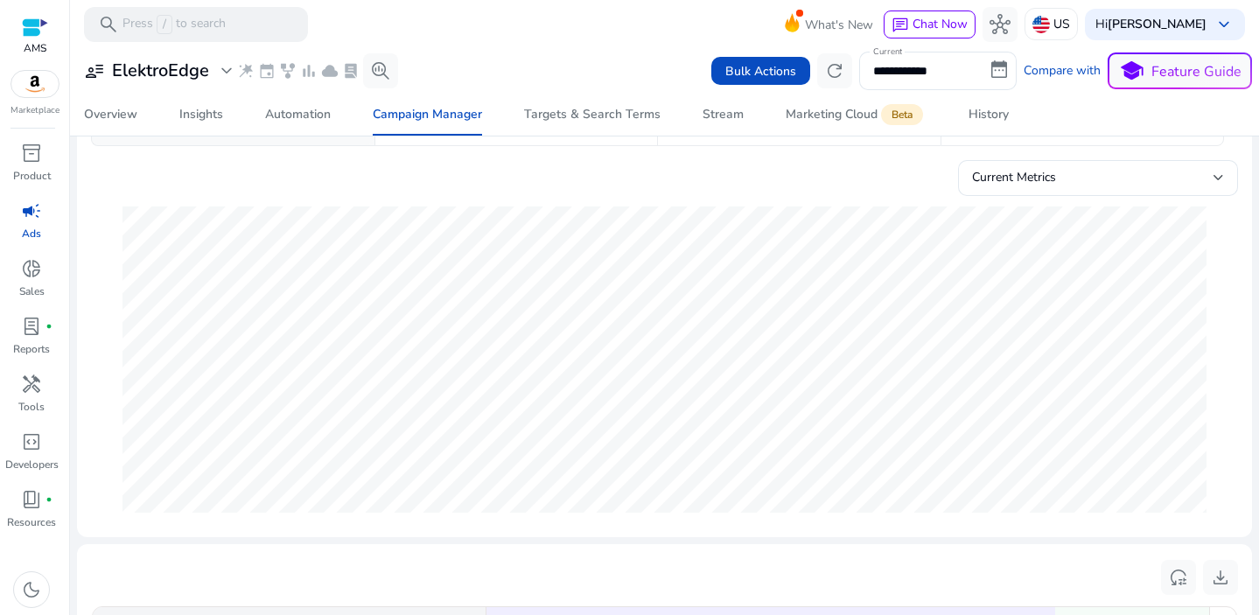
scroll to position [556, 0]
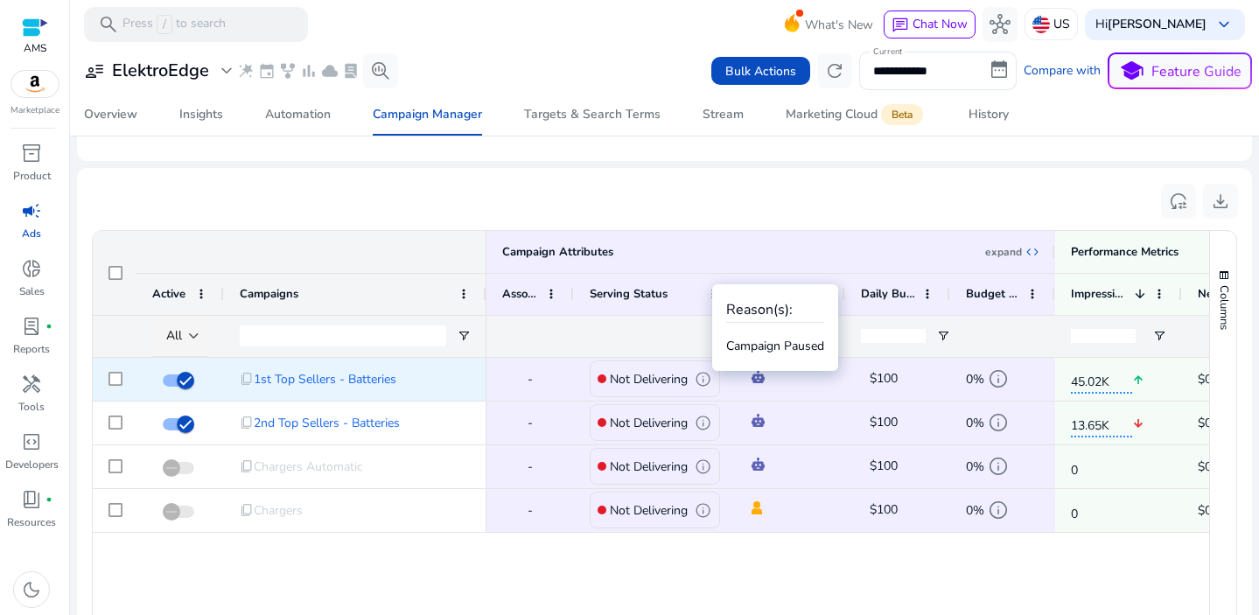
click at [704, 380] on span "info" at bounding box center [703, 379] width 17 height 17
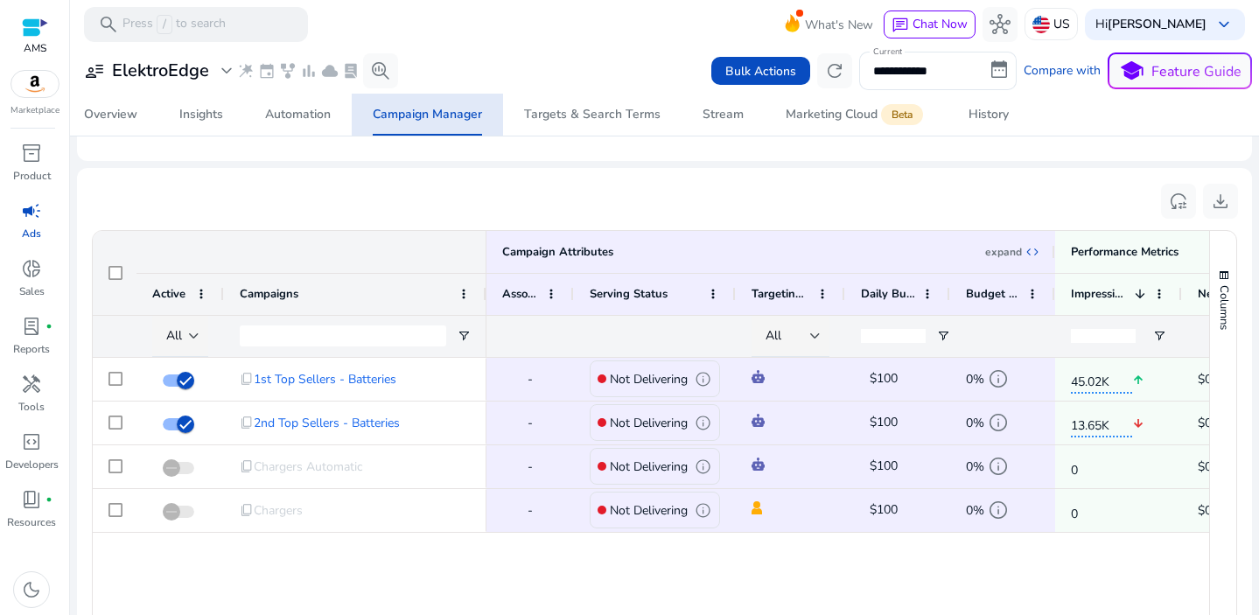
scroll to position [0, 0]
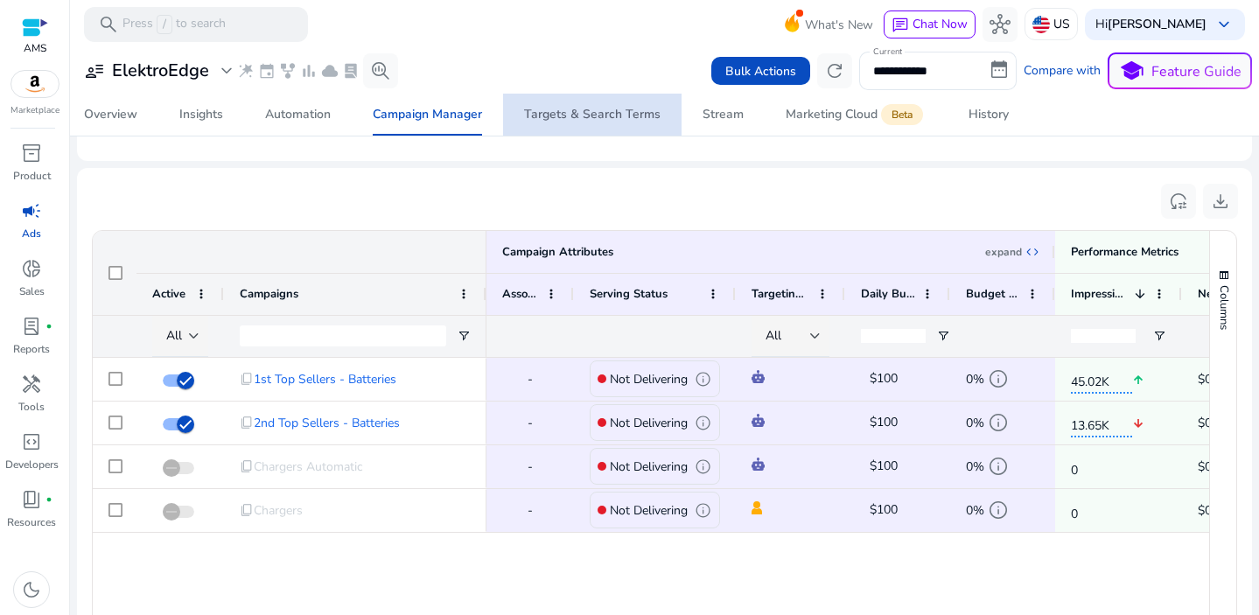
click at [622, 117] on div "Targets & Search Terms" at bounding box center [592, 115] width 137 height 12
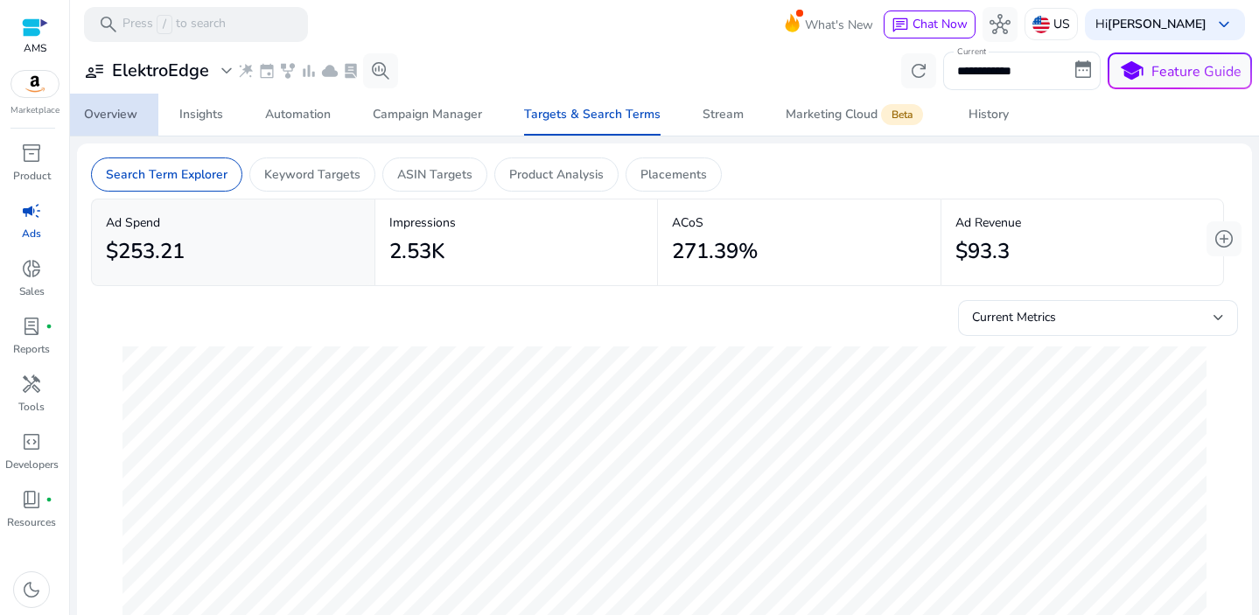
click at [116, 111] on div "Overview" at bounding box center [110, 115] width 53 height 12
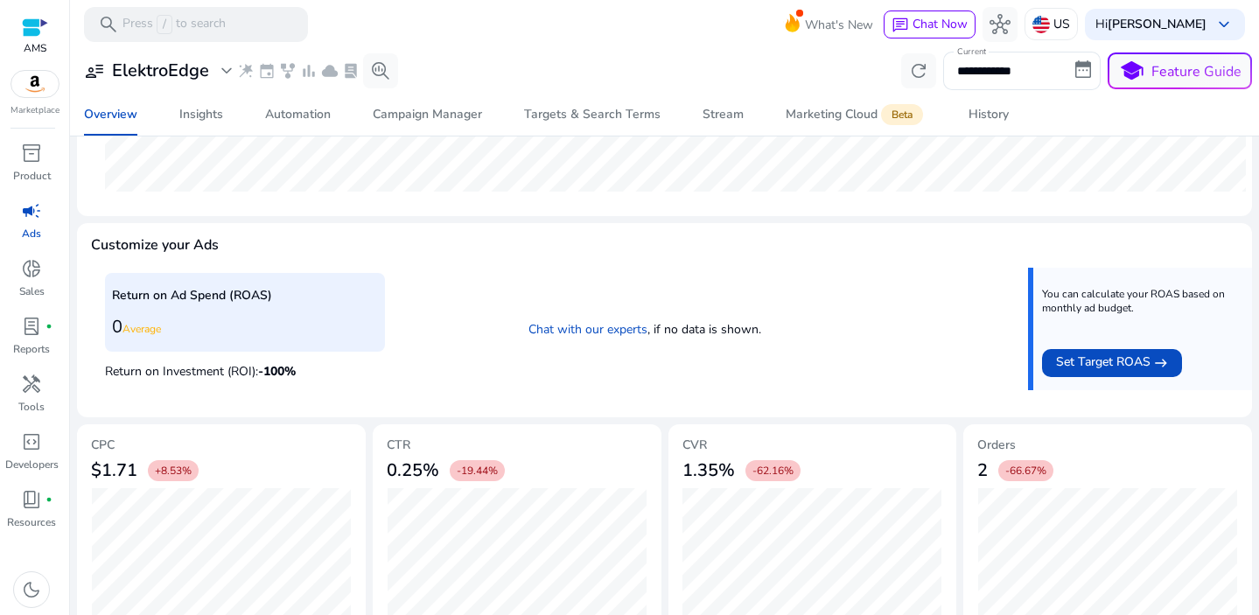
scroll to position [608, 0]
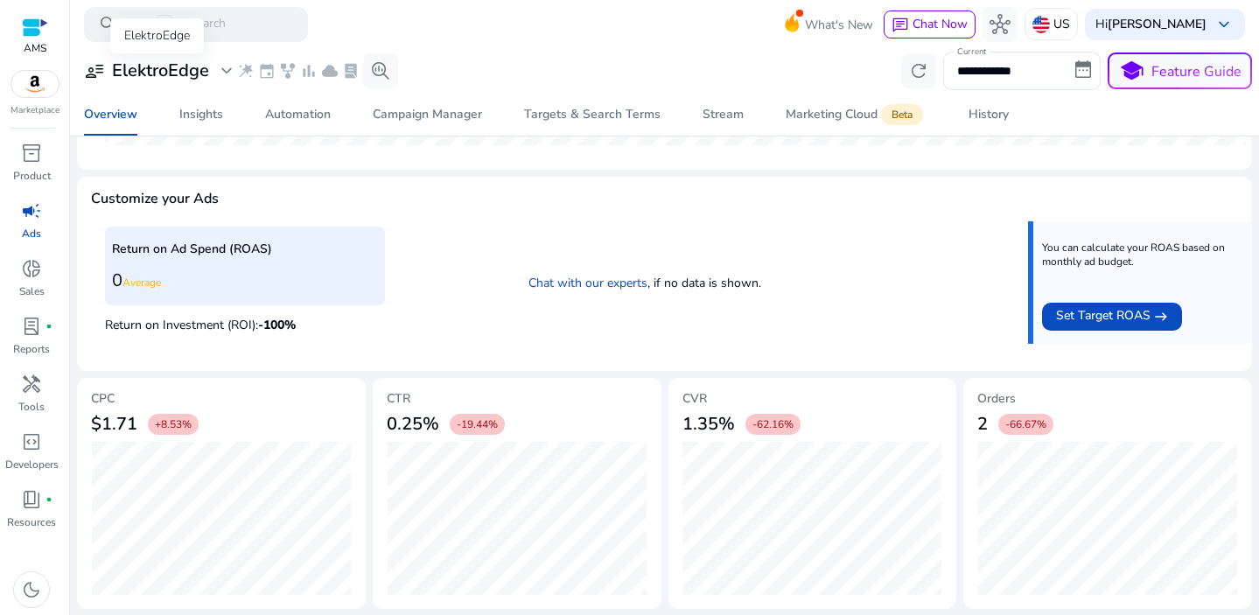
click at [224, 65] on span "expand_more" at bounding box center [226, 70] width 21 height 21
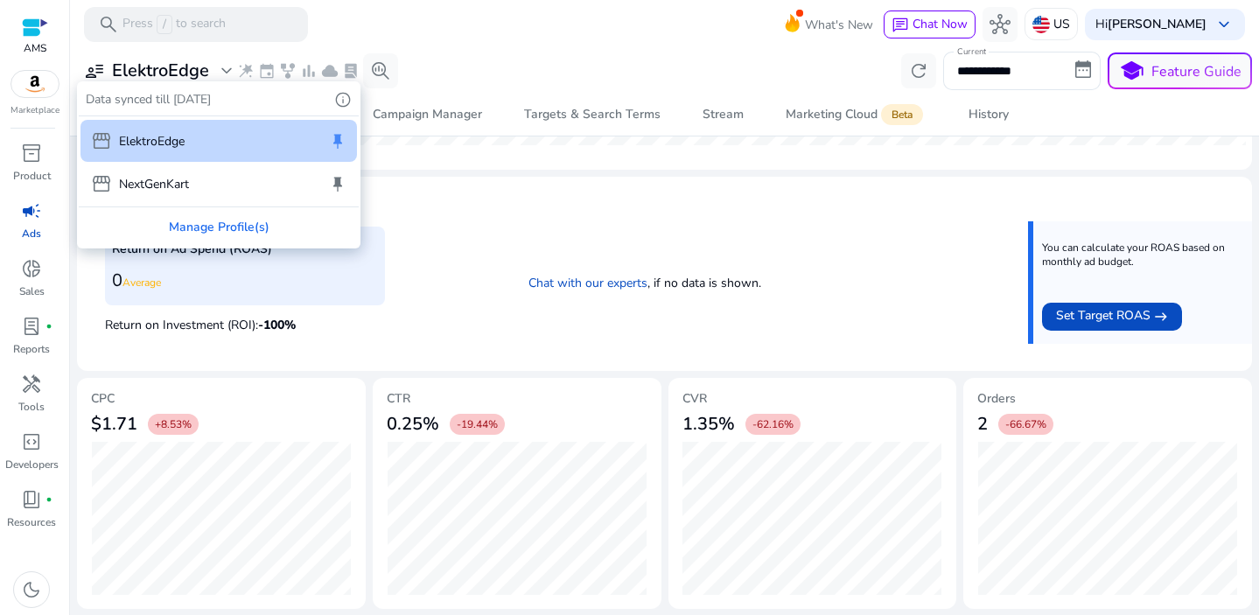
click at [24, 221] on div at bounding box center [629, 307] width 1259 height 615
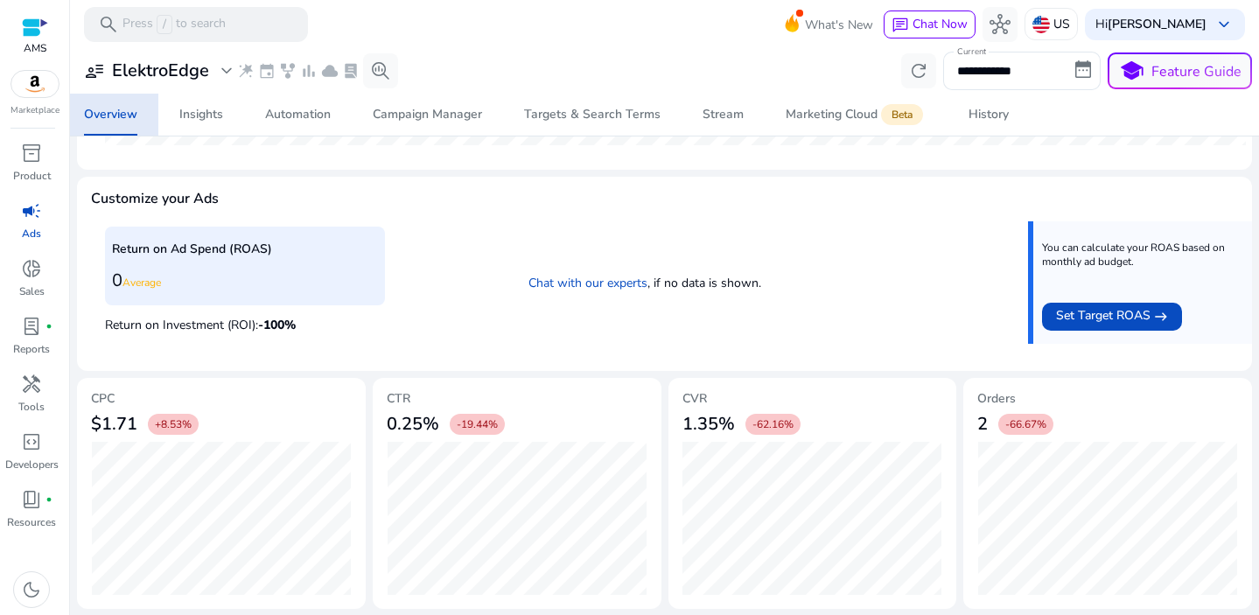
click at [27, 206] on span "campaign" at bounding box center [31, 210] width 21 height 21
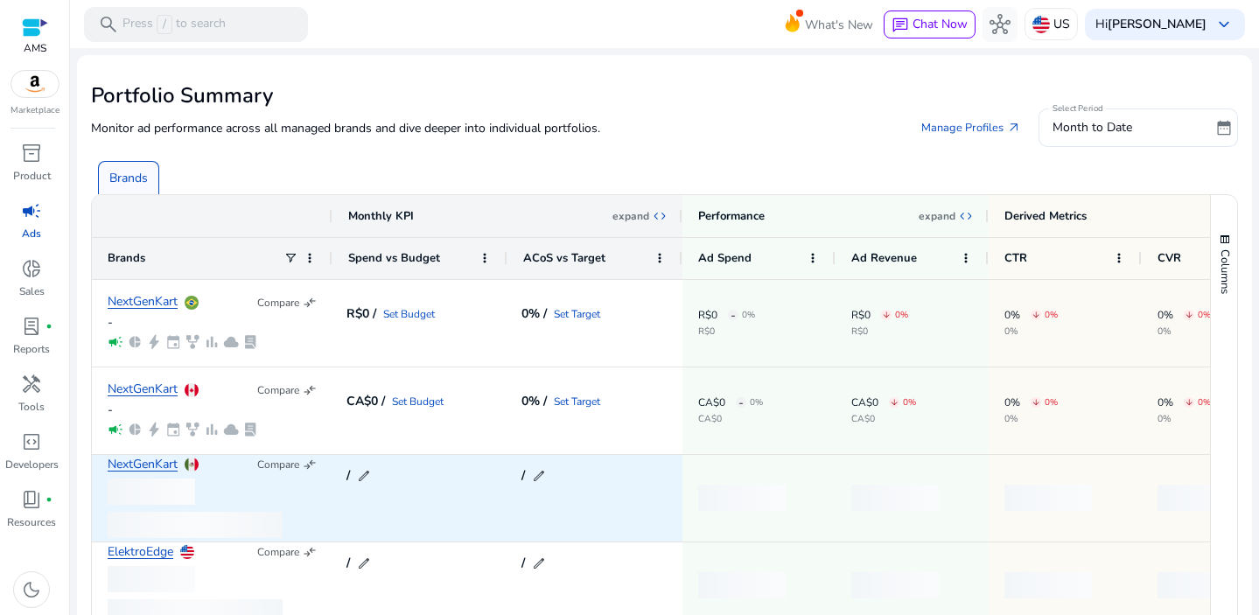
scroll to position [130, 0]
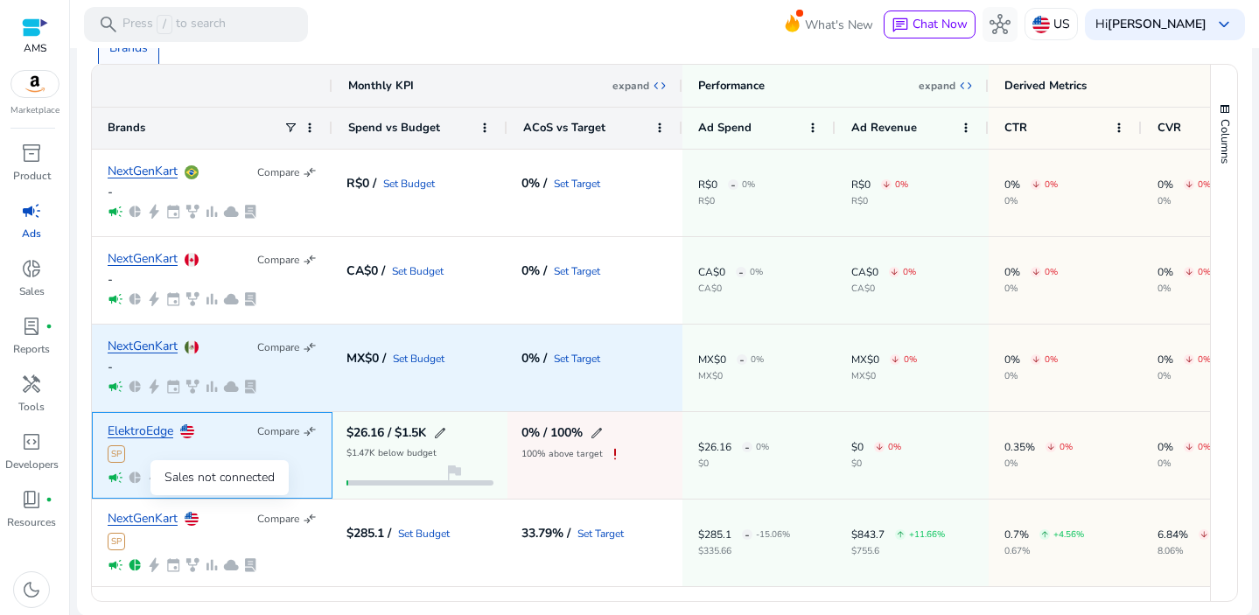
click at [133, 476] on span "pie_chart" at bounding box center [135, 478] width 16 height 16
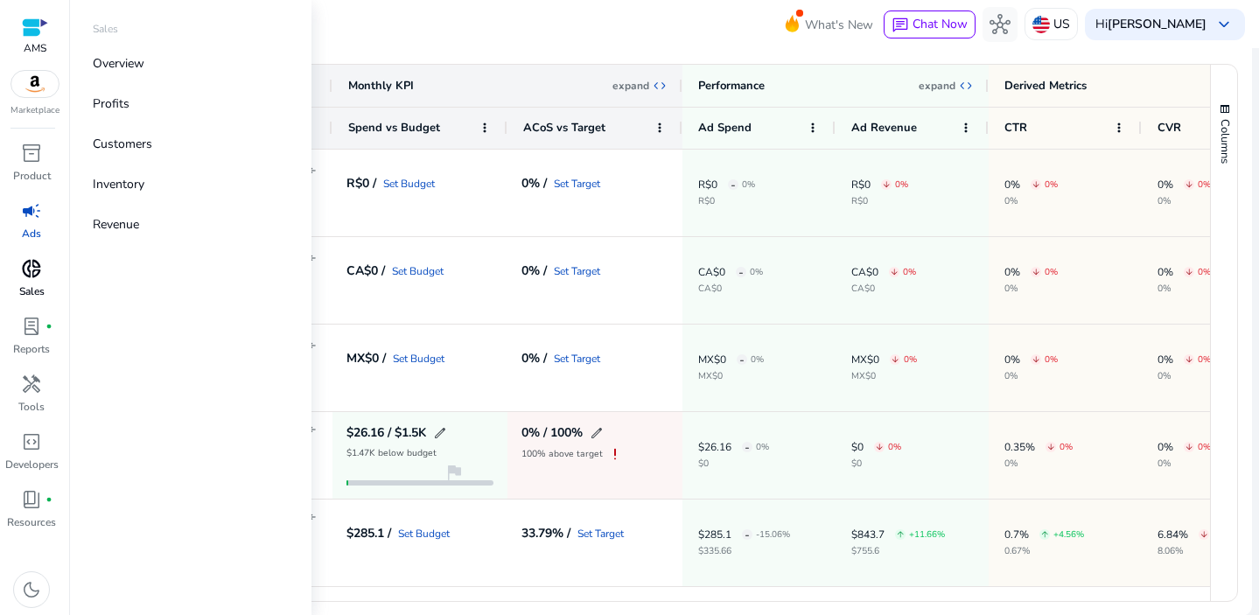
click at [32, 275] on span "donut_small" at bounding box center [31, 268] width 21 height 21
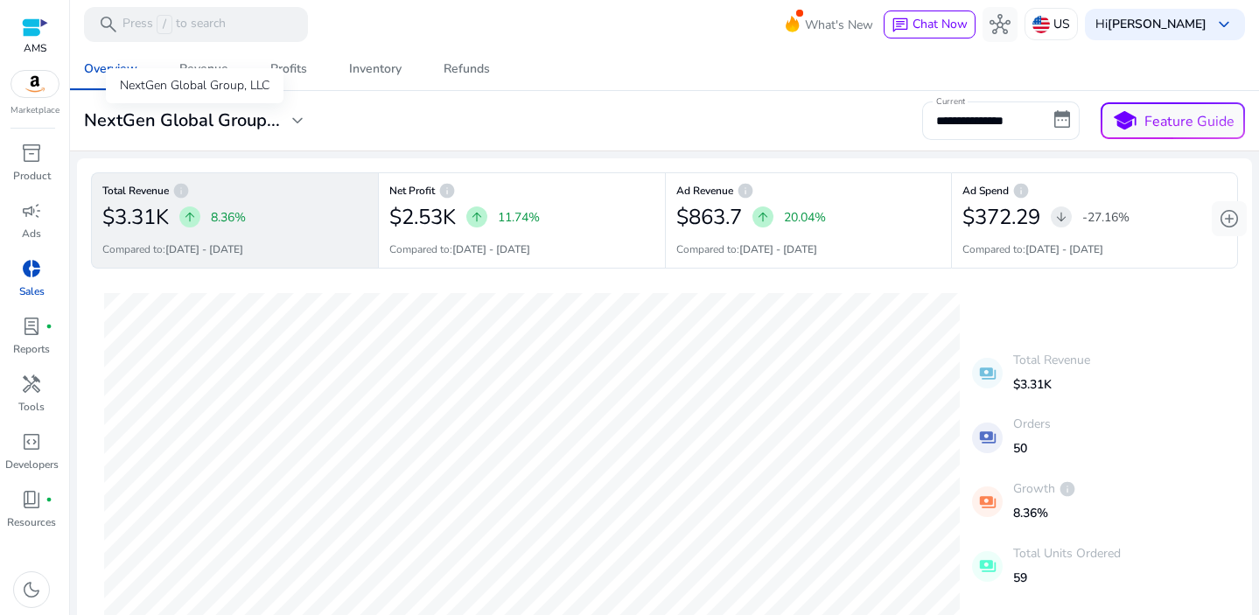
click at [291, 119] on span "expand_more" at bounding box center [297, 120] width 21 height 21
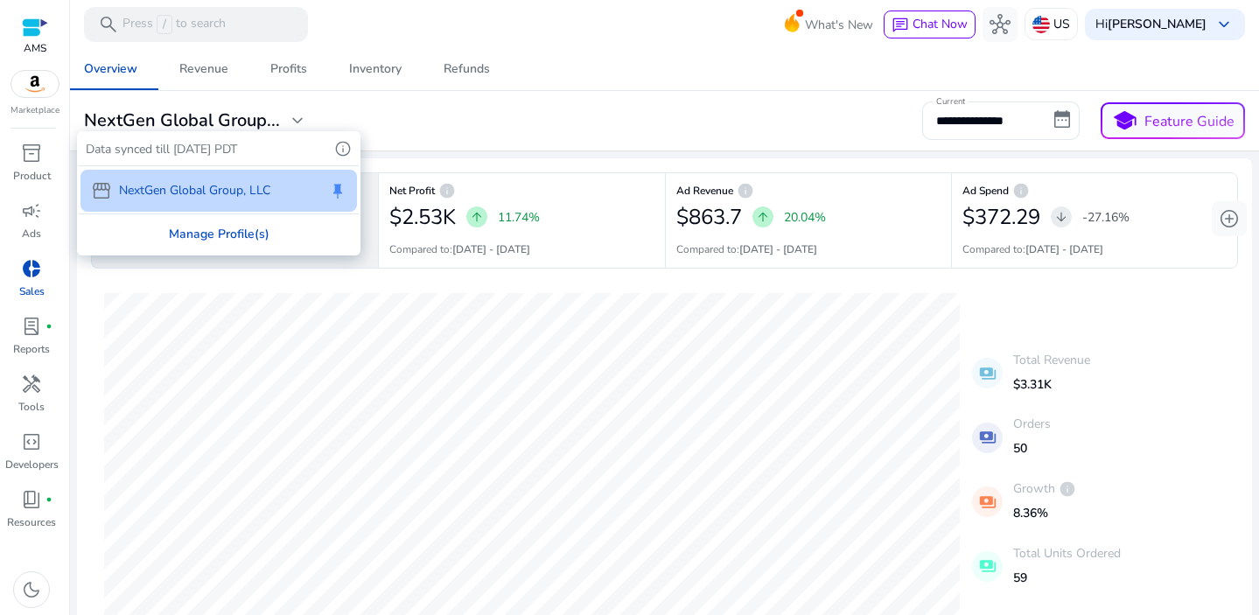
click at [207, 228] on div "Manage Profile(s)" at bounding box center [219, 233] width 280 height 39
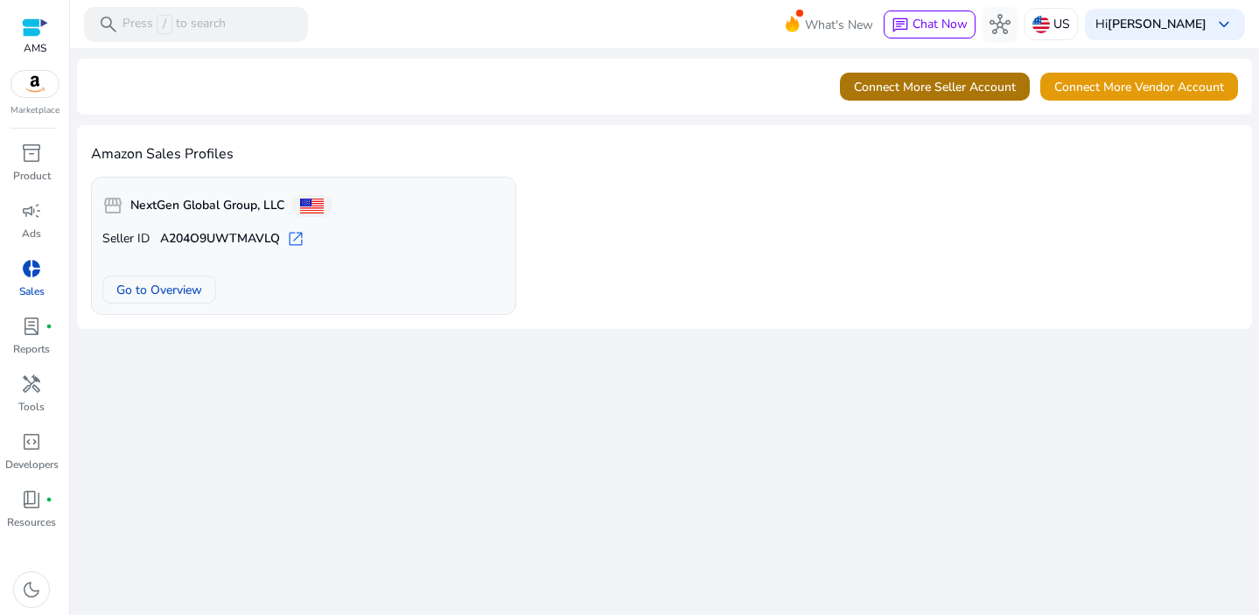
click at [905, 92] on span "Connect More Seller Account" at bounding box center [935, 87] width 162 height 18
